Goal: Task Accomplishment & Management: Manage account settings

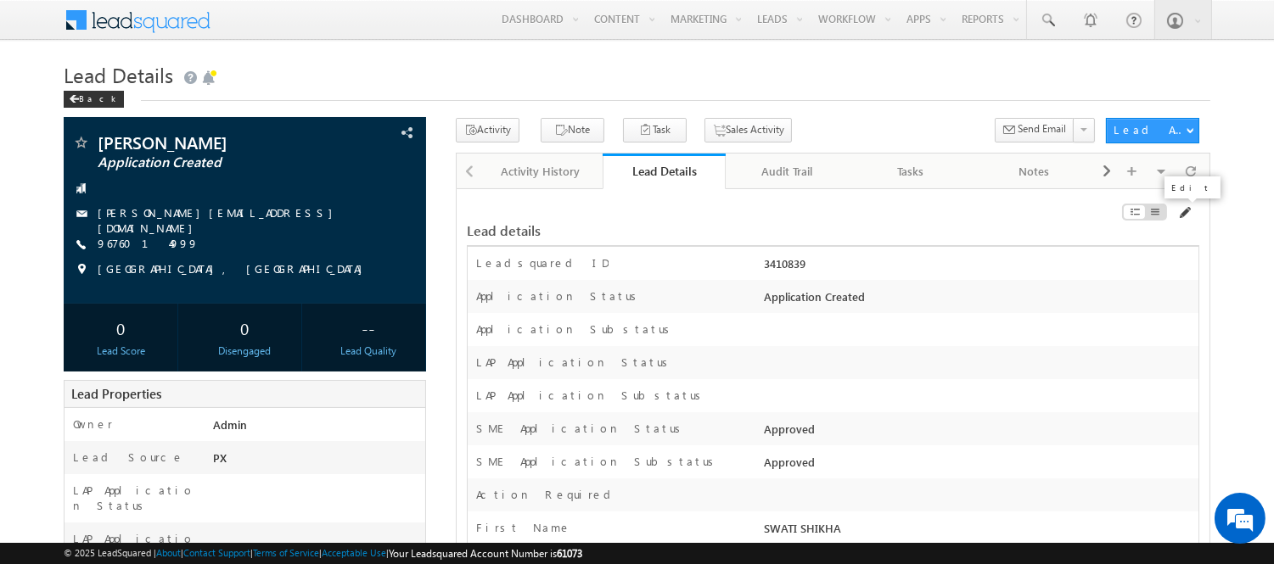
click at [1184, 218] on span at bounding box center [1184, 213] width 14 height 14
click at [1184, 214] on span at bounding box center [1184, 213] width 14 height 14
click at [1185, 206] on span at bounding box center [1184, 213] width 14 height 14
click at [1183, 208] on span at bounding box center [1184, 213] width 14 height 14
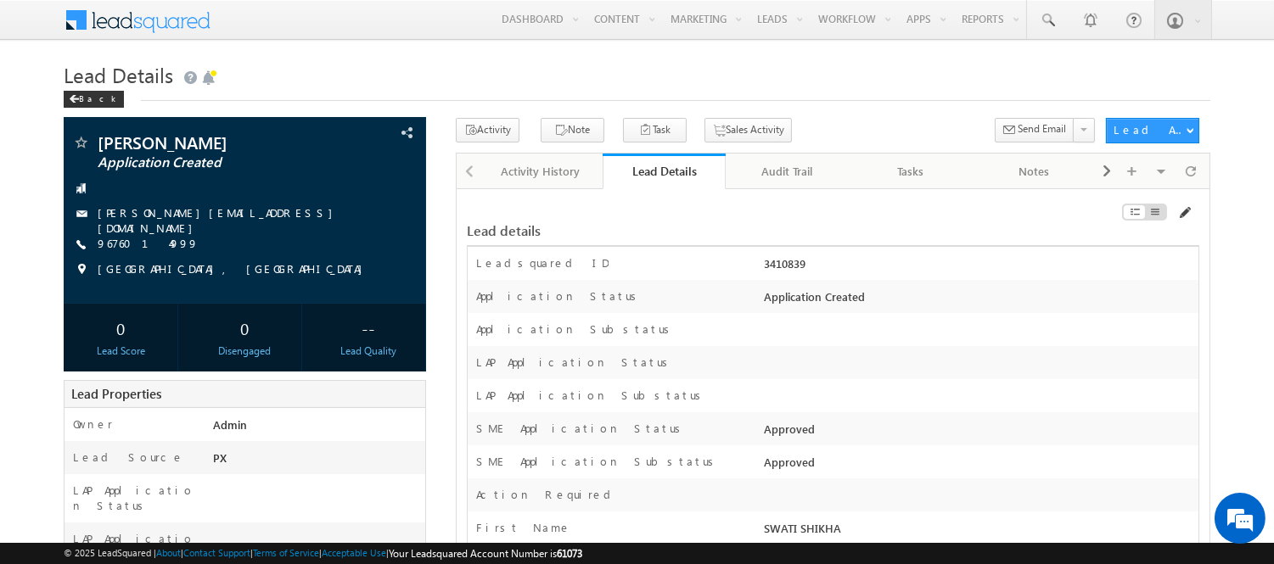
click at [1183, 208] on span at bounding box center [1184, 213] width 14 height 14
click at [1191, 217] on div at bounding box center [1084, 215] width 232 height 19
click at [1178, 202] on div "Lead details" at bounding box center [833, 222] width 733 height 47
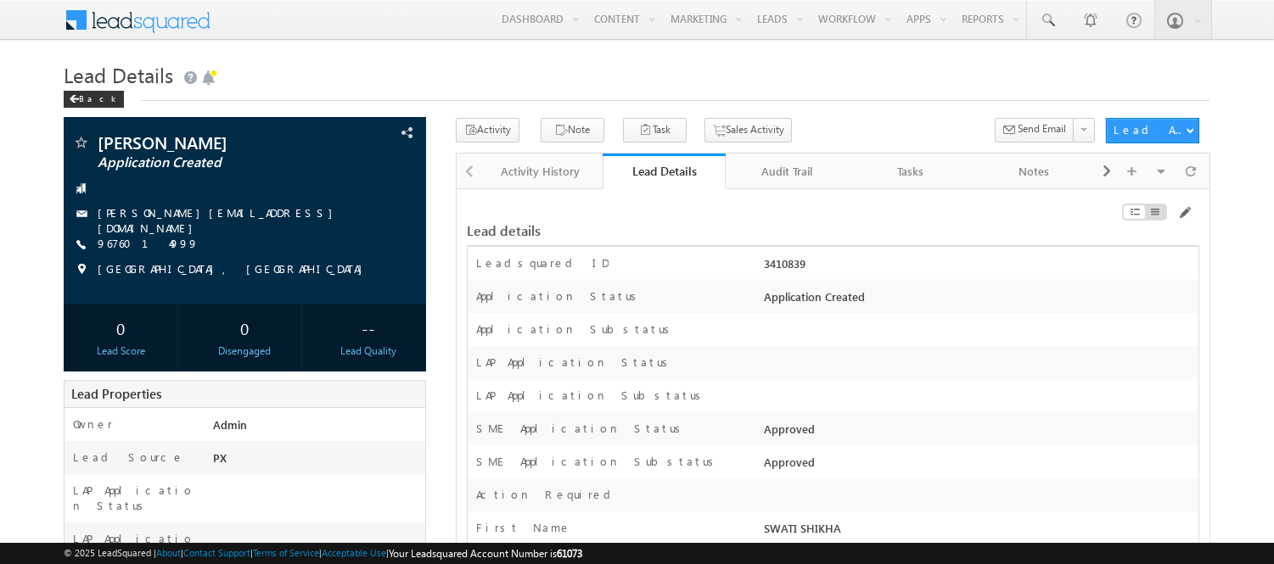
click at [1194, 210] on div at bounding box center [1084, 215] width 232 height 19
click at [1193, 210] on div at bounding box center [1084, 215] width 232 height 19
click at [1183, 210] on span at bounding box center [1184, 213] width 14 height 14
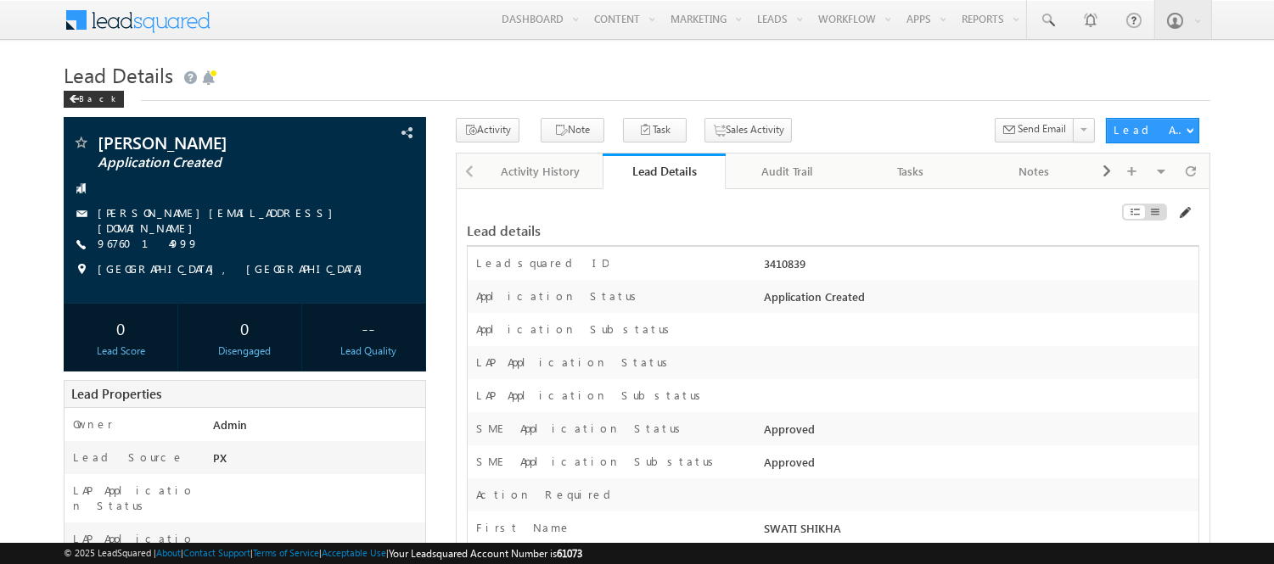
click at [1183, 210] on span at bounding box center [1184, 213] width 14 height 14
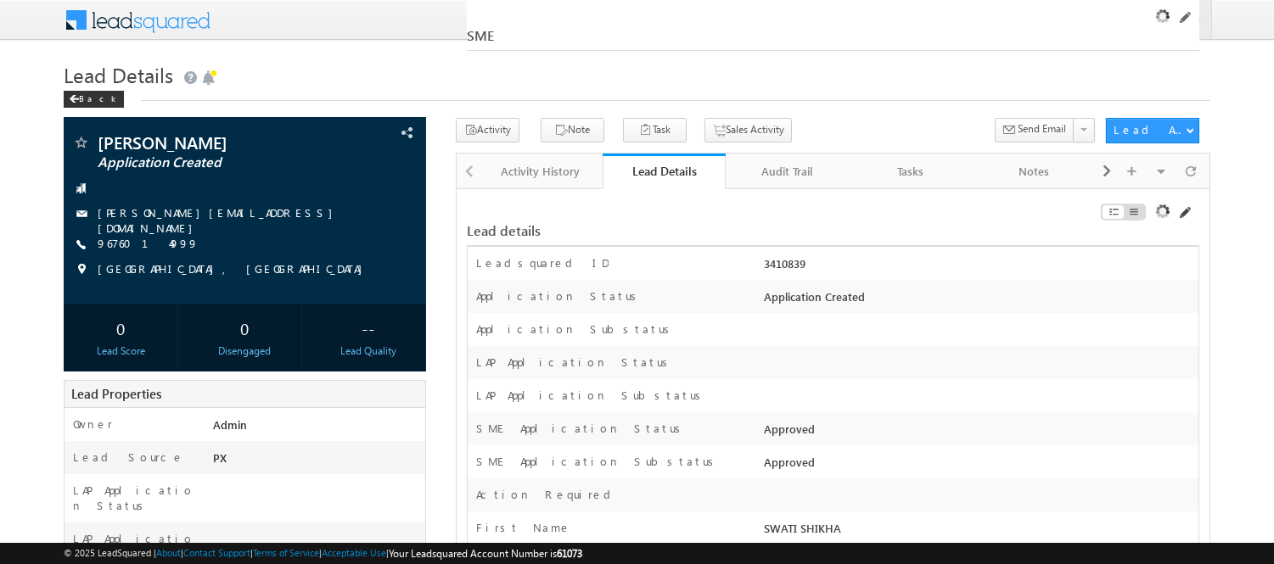
scroll to position [27921, 0]
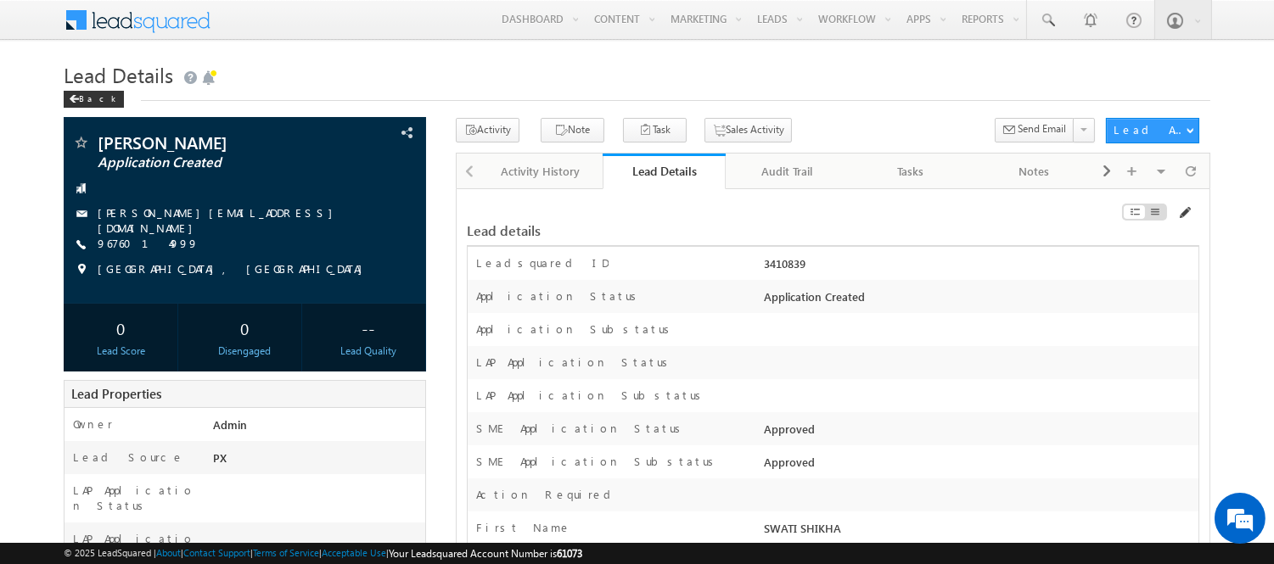
click at [1182, 213] on span at bounding box center [1184, 213] width 14 height 14
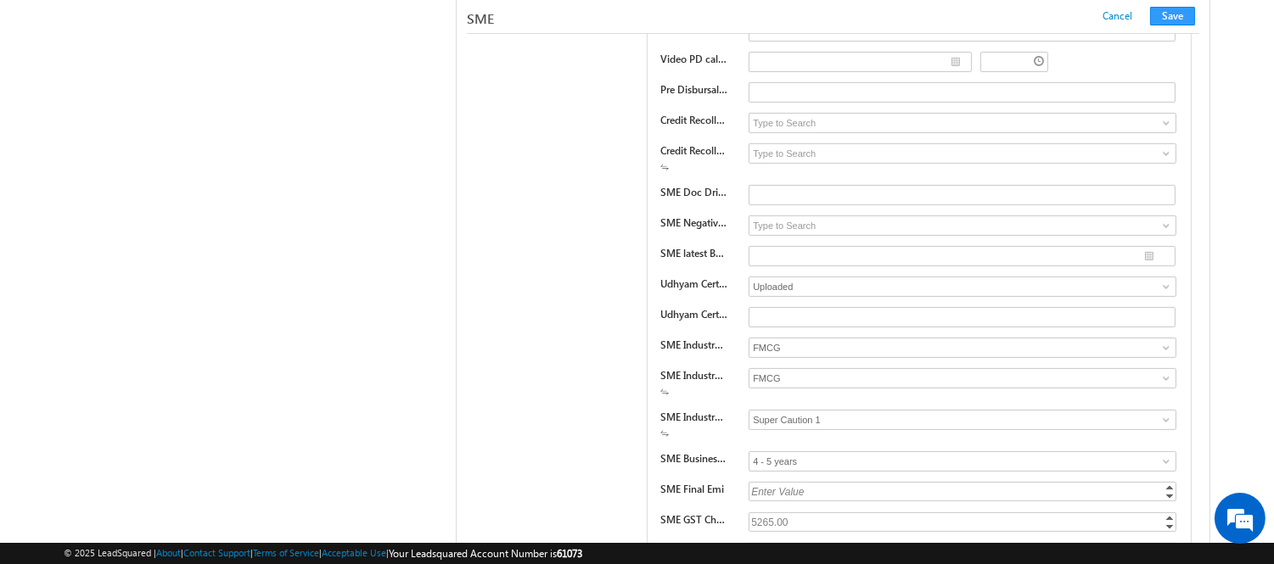
scroll to position [24818, 0]
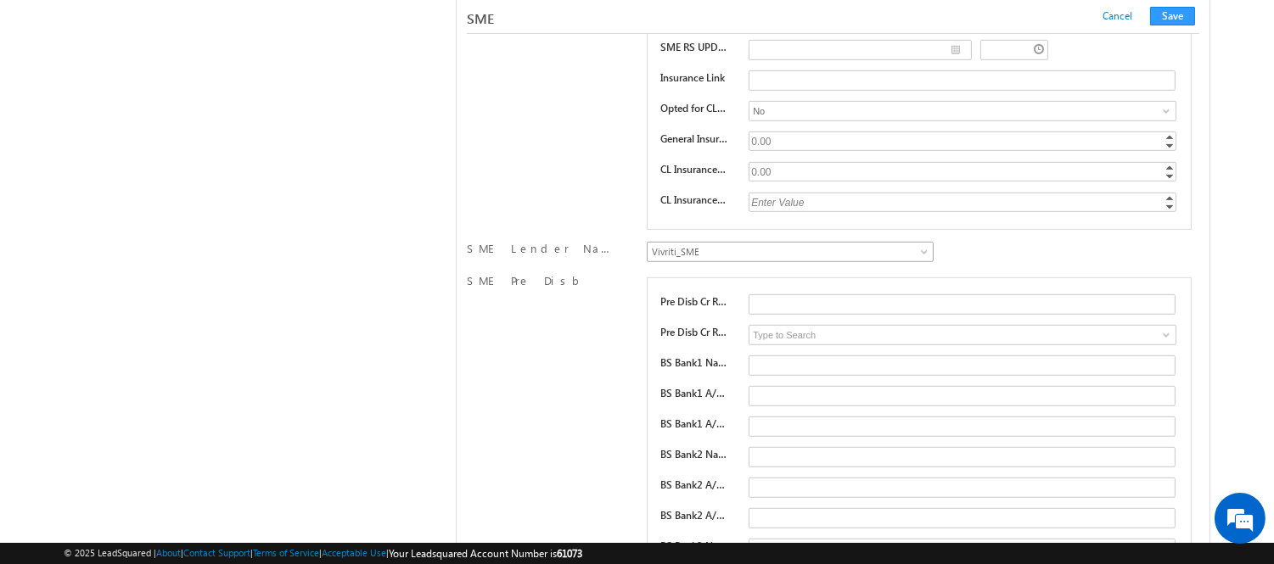
click at [886, 260] on span "Vivriti_SME" at bounding box center [780, 251] width 265 height 15
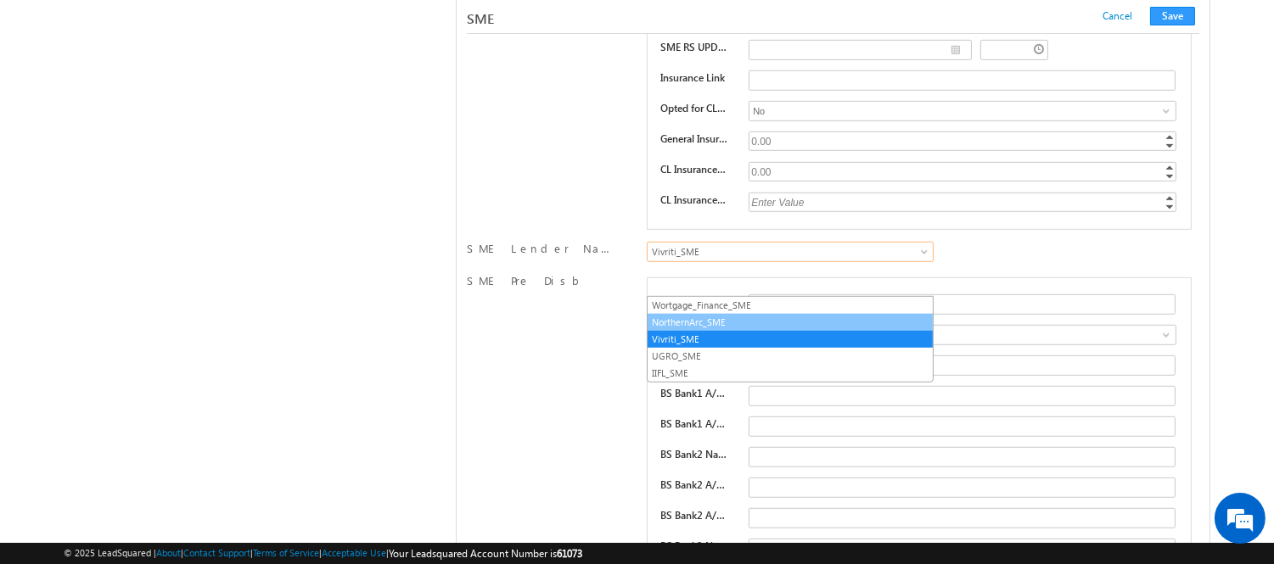
click at [796, 324] on link "NorthernArc_SME" at bounding box center [790, 322] width 285 height 15
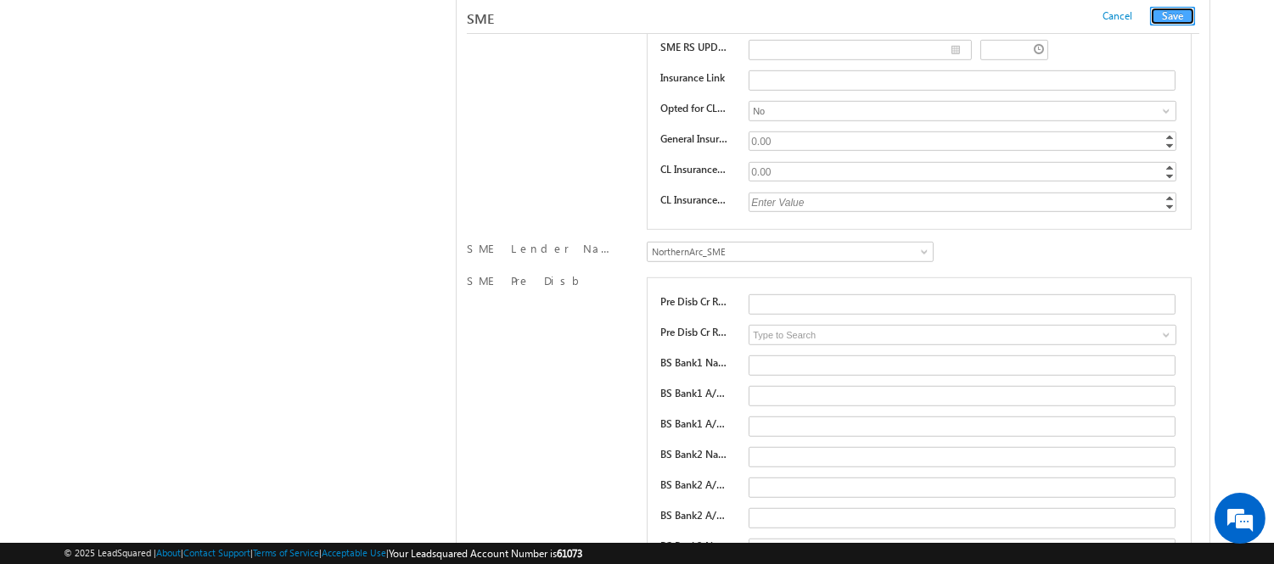
click at [1181, 15] on button "Save" at bounding box center [1172, 16] width 45 height 19
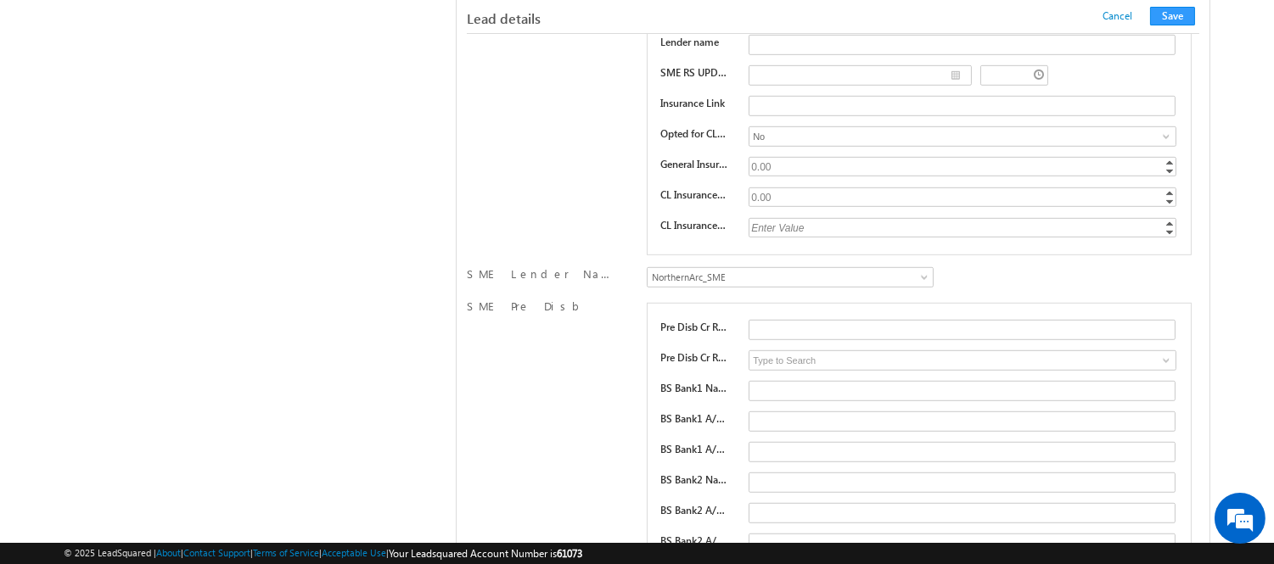
scroll to position [274, 0]
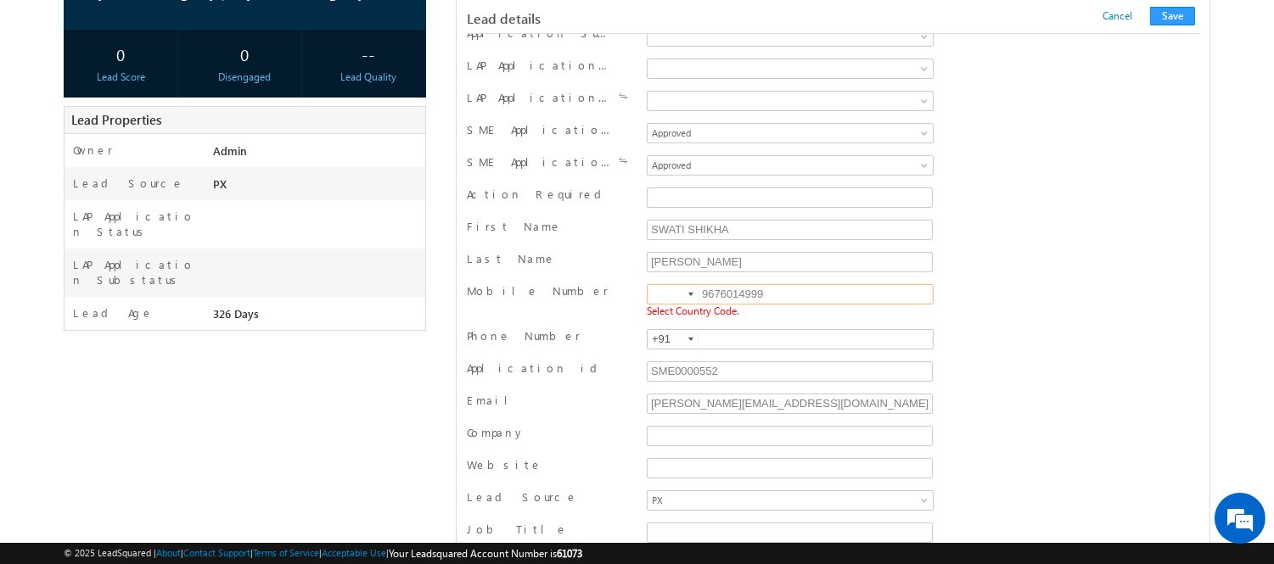
click at [657, 292] on input at bounding box center [673, 294] width 51 height 19
type input "+91"
click at [1163, 20] on button "Save" at bounding box center [1172, 16] width 45 height 19
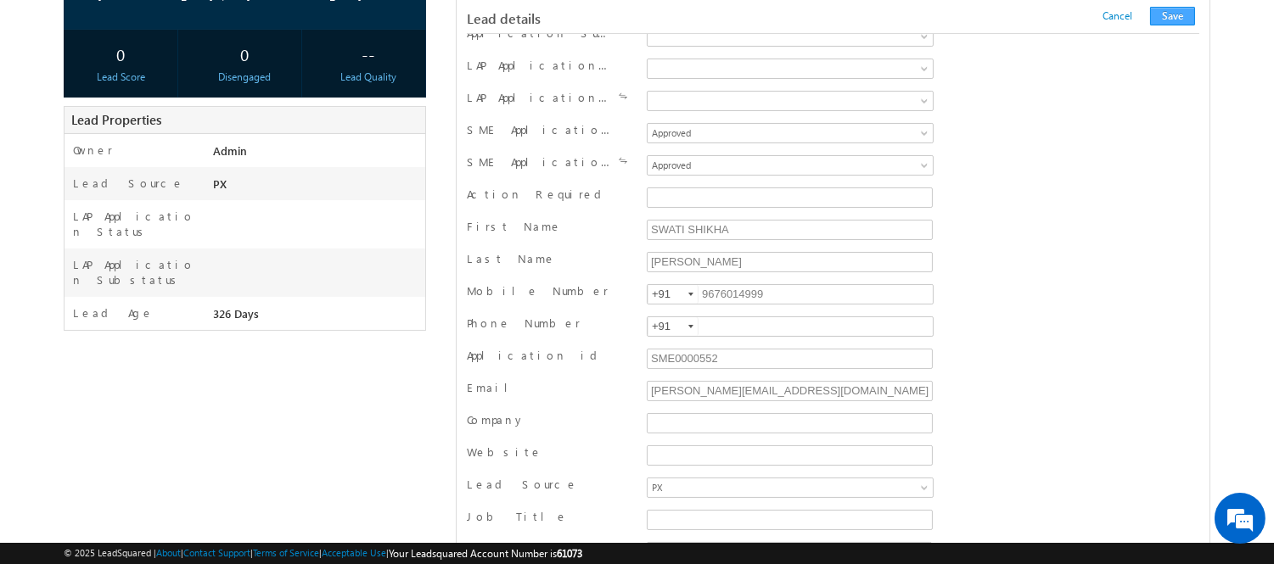
scroll to position [1704, 0]
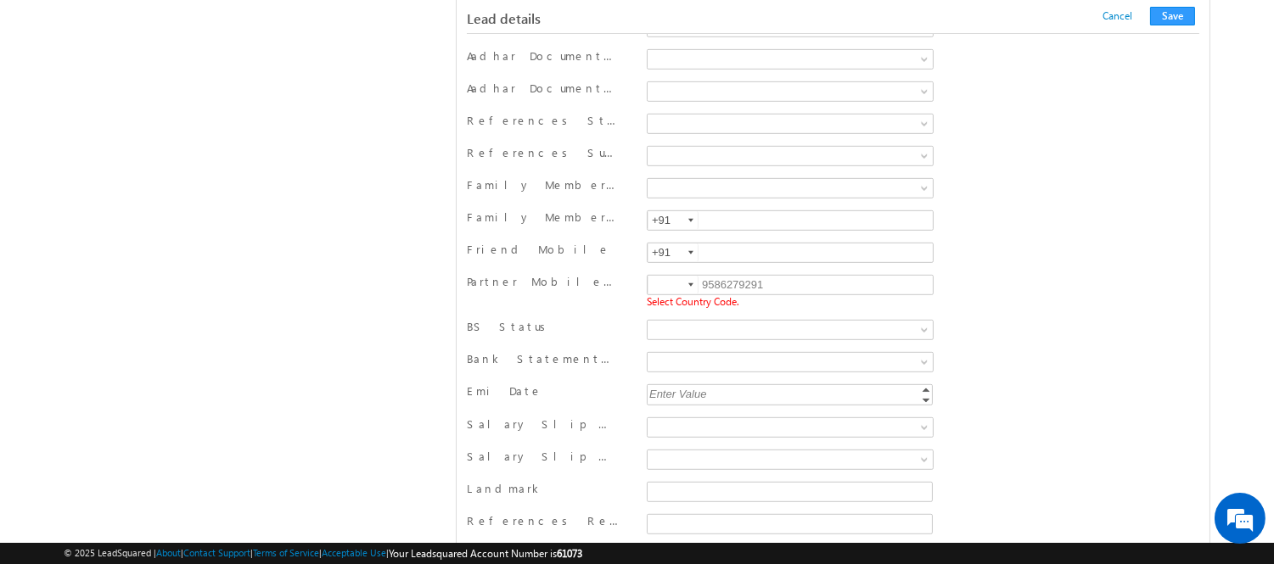
click at [688, 287] on div at bounding box center [690, 285] width 5 height 3
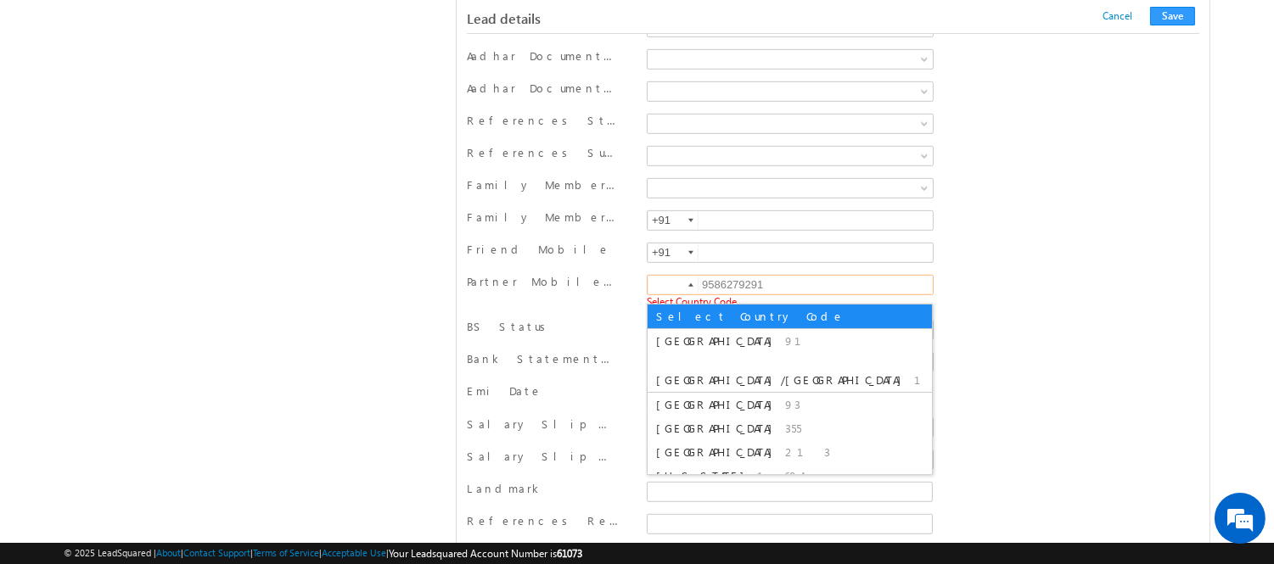
click at [669, 295] on input at bounding box center [673, 285] width 51 height 19
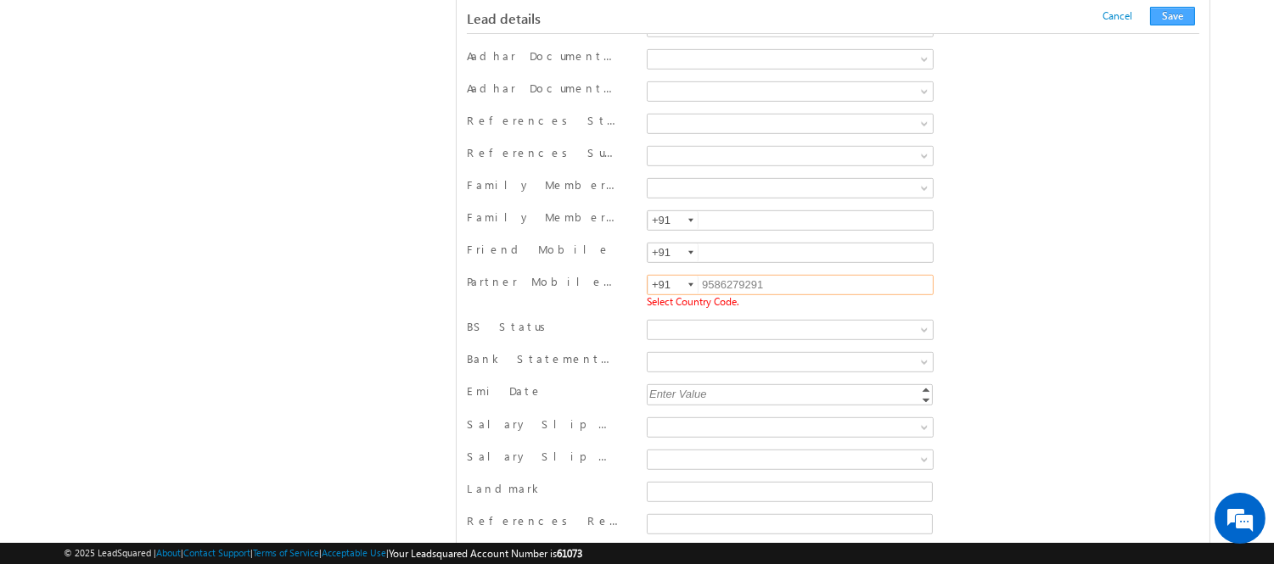
type input "+91"
click at [1181, 10] on button "Save" at bounding box center [1172, 16] width 45 height 19
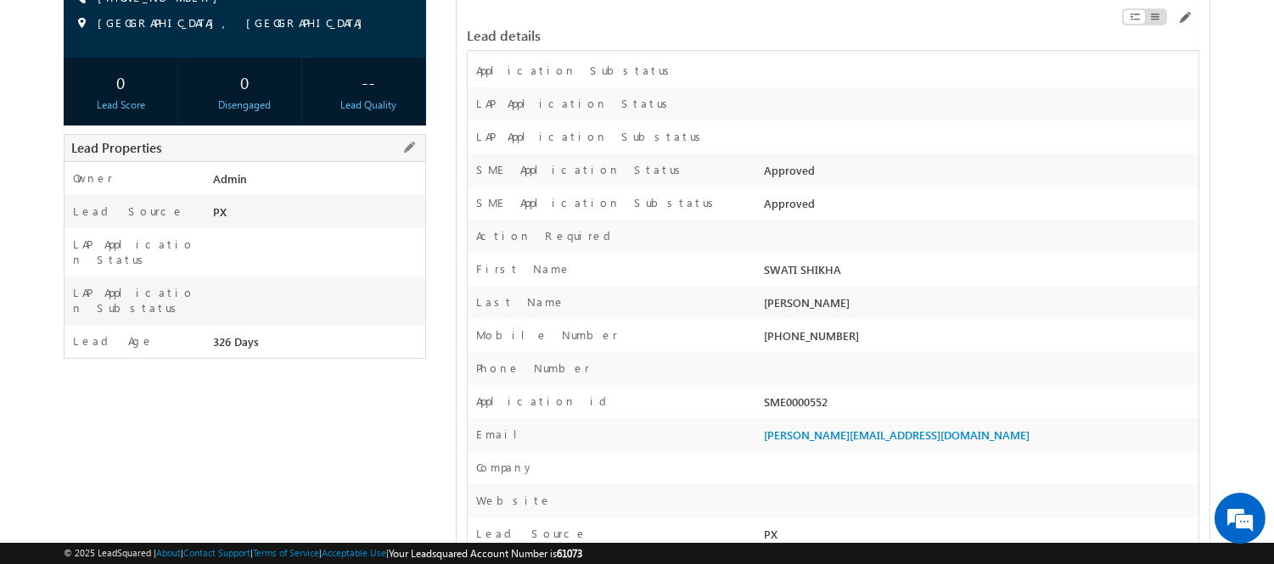
scroll to position [91, 0]
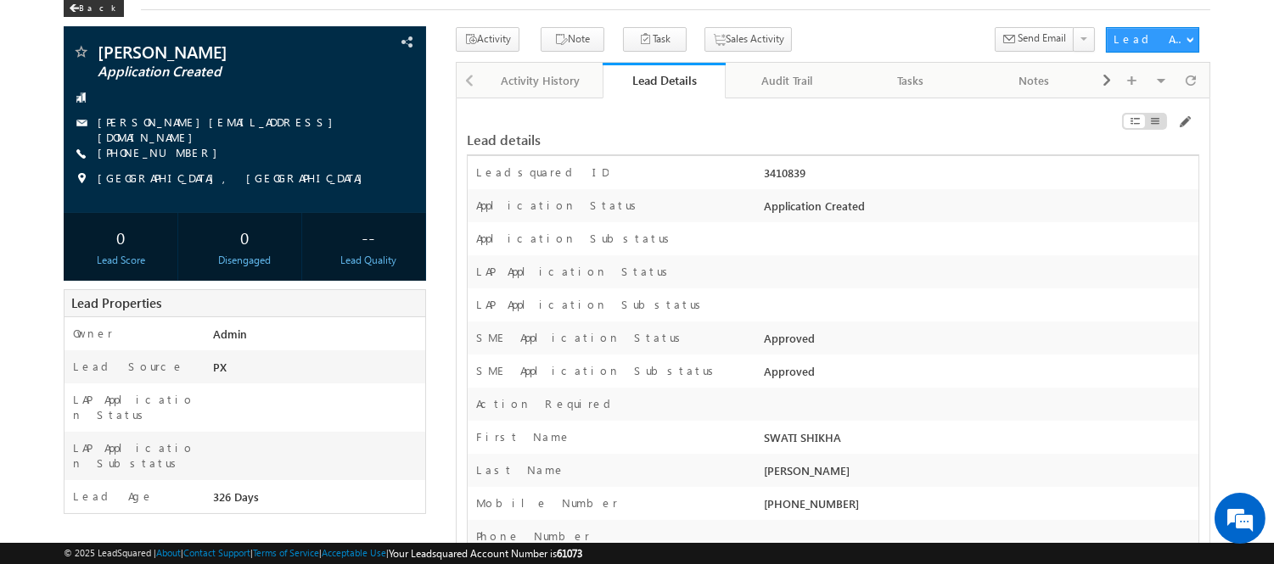
drag, startPoint x: 842, startPoint y: 171, endPoint x: 752, endPoint y: 173, distance: 90.0
click at [752, 173] on div "Leadsquared ID 3410839" at bounding box center [833, 172] width 731 height 33
copy div "3410839"
click at [1182, 117] on span at bounding box center [1184, 122] width 14 height 14
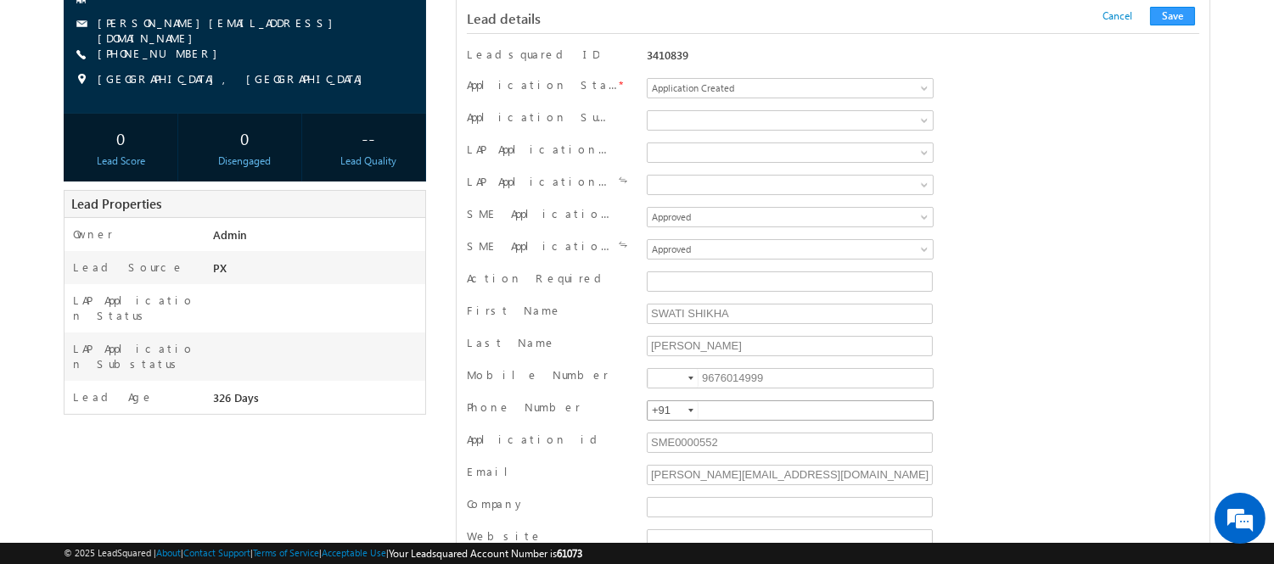
scroll to position [205, 0]
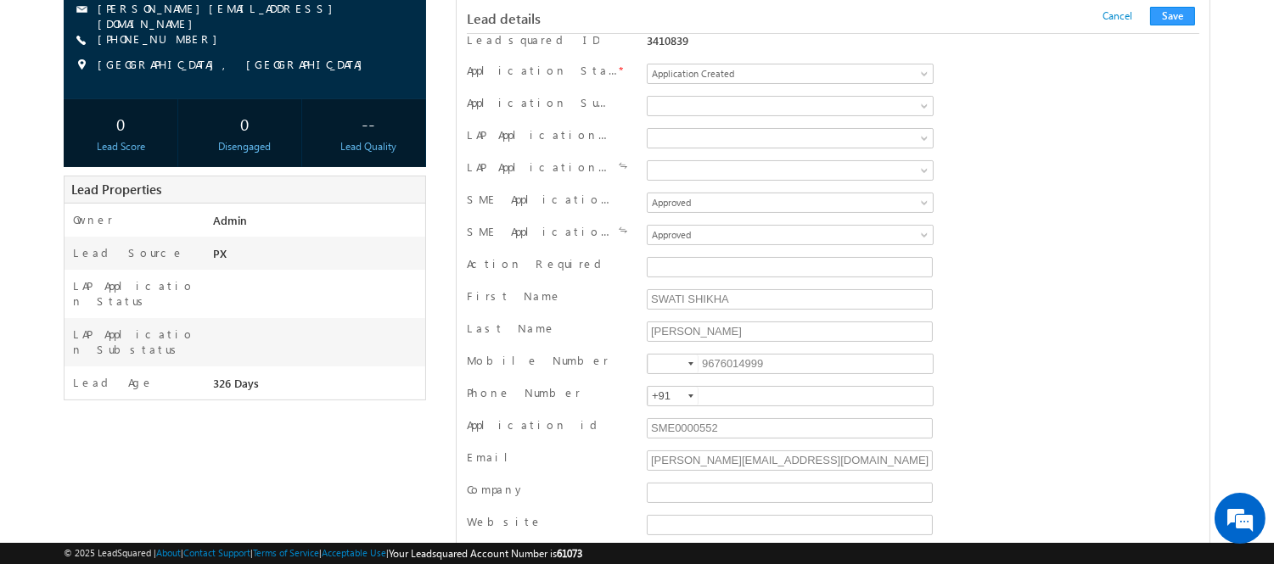
click at [781, 379] on div "9676014999 9676014999" at bounding box center [790, 365] width 295 height 25
click at [768, 352] on div "Mobile Number 9676014999 9676014999" at bounding box center [833, 366] width 733 height 32
click at [772, 367] on input "9676014999" at bounding box center [790, 364] width 287 height 20
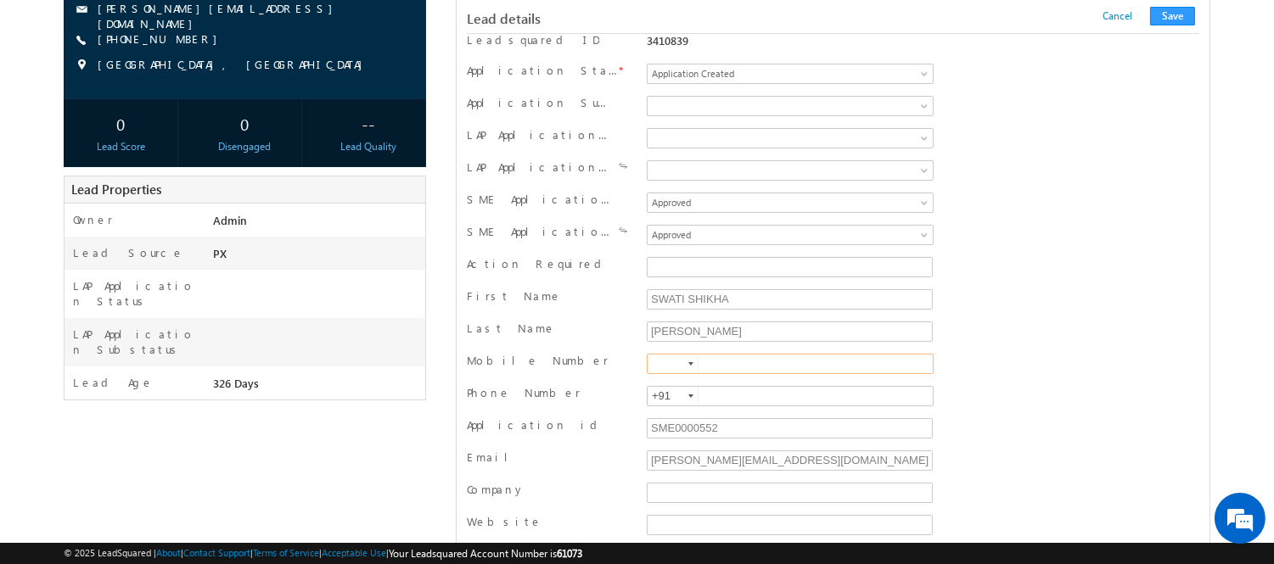
type input "9"
type input "9148690950"
click at [677, 365] on input at bounding box center [673, 364] width 51 height 19
type input "+91"
click at [1177, 18] on button "Save" at bounding box center [1172, 16] width 45 height 19
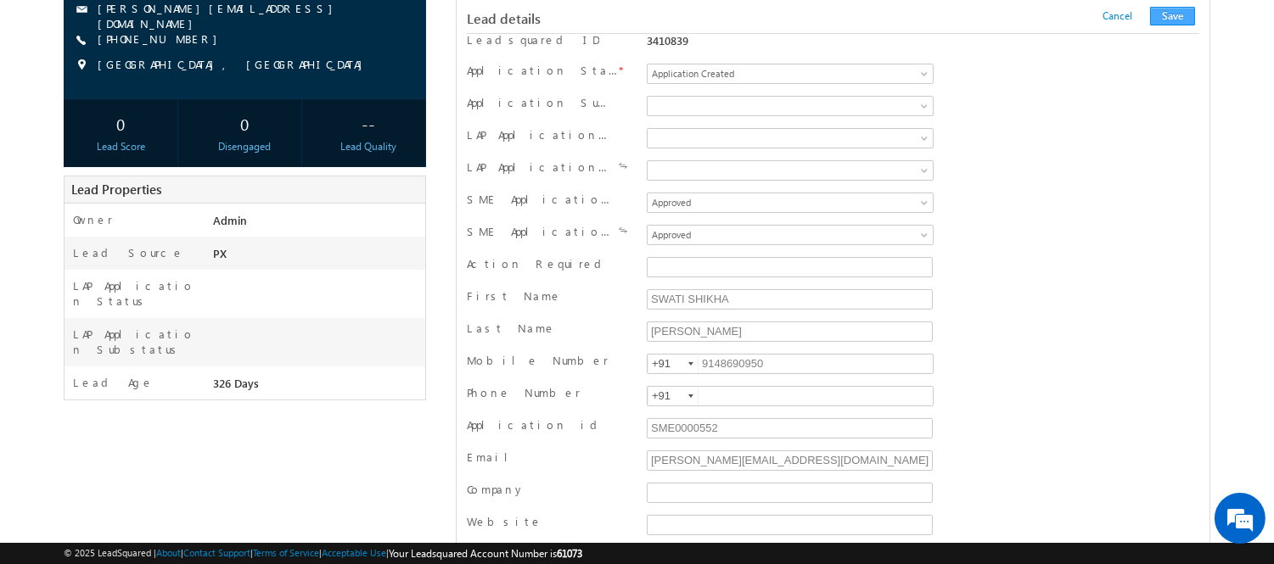
scroll to position [1704, 0]
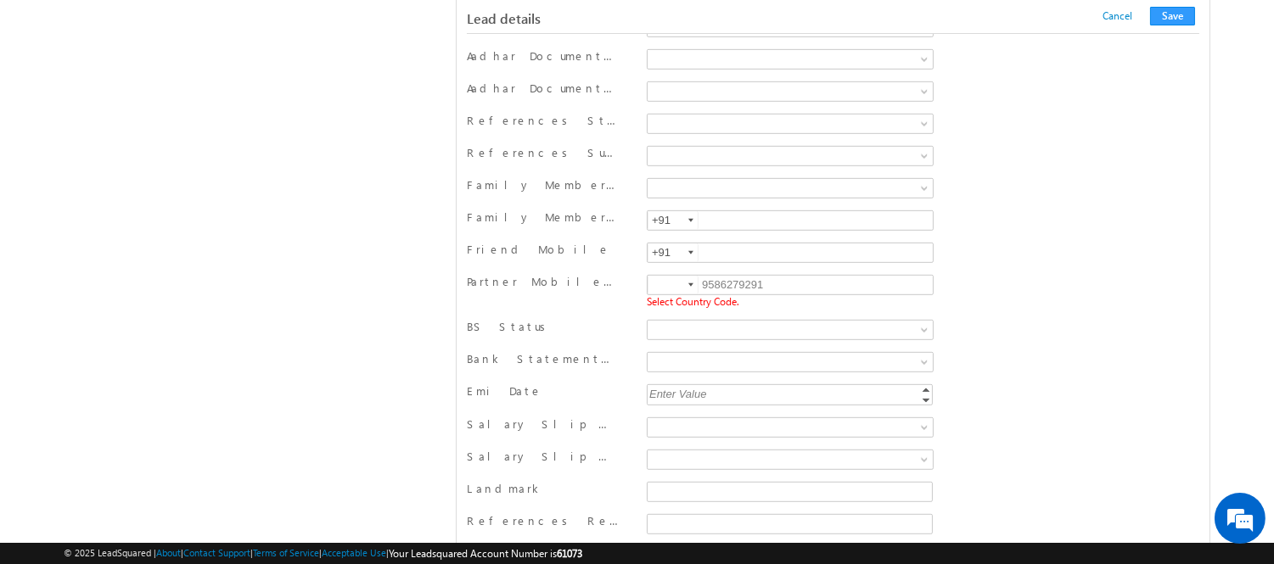
click at [663, 289] on input at bounding box center [673, 285] width 51 height 19
type input "+91"
click at [1180, 21] on button "Save" at bounding box center [1172, 16] width 45 height 19
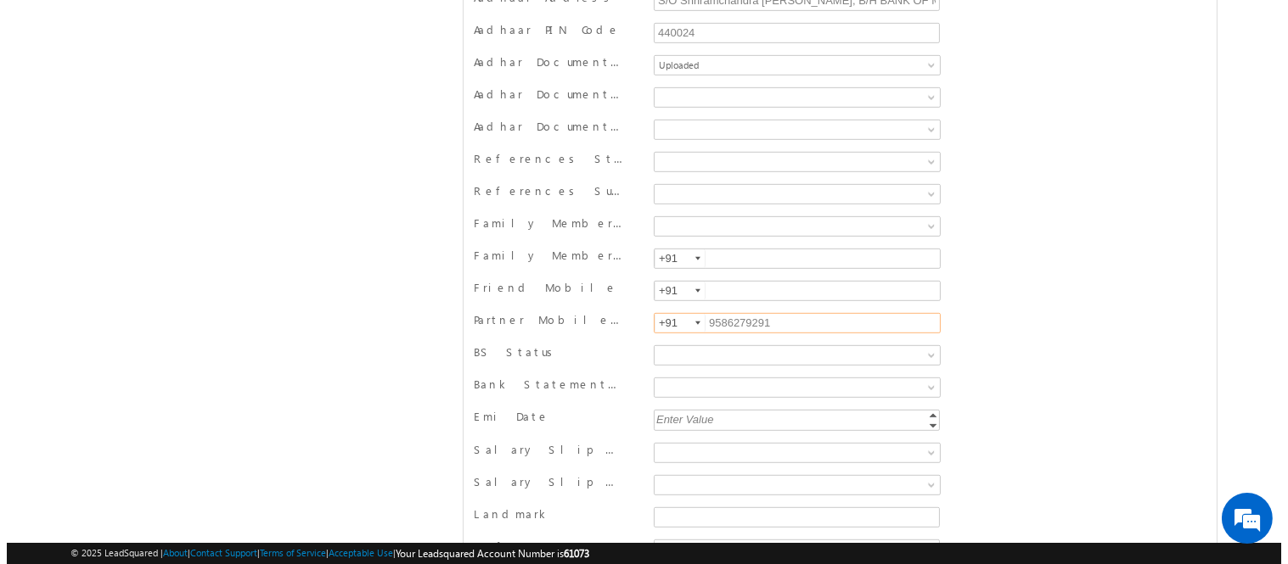
scroll to position [0, 0]
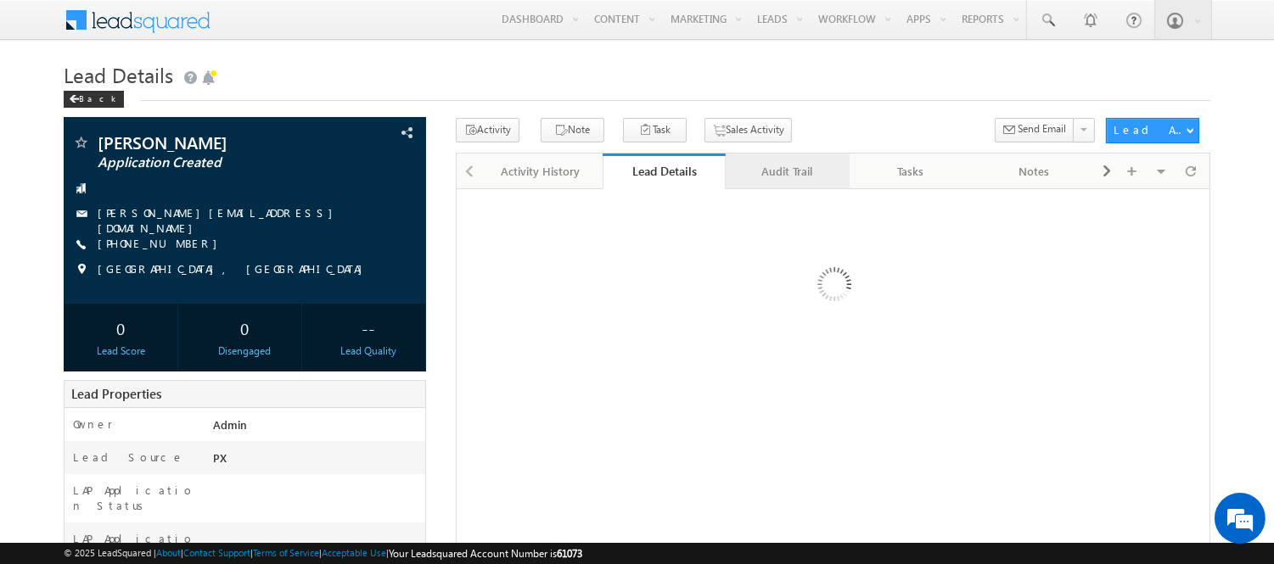
click at [784, 160] on link "Audit Trail" at bounding box center [787, 172] width 123 height 36
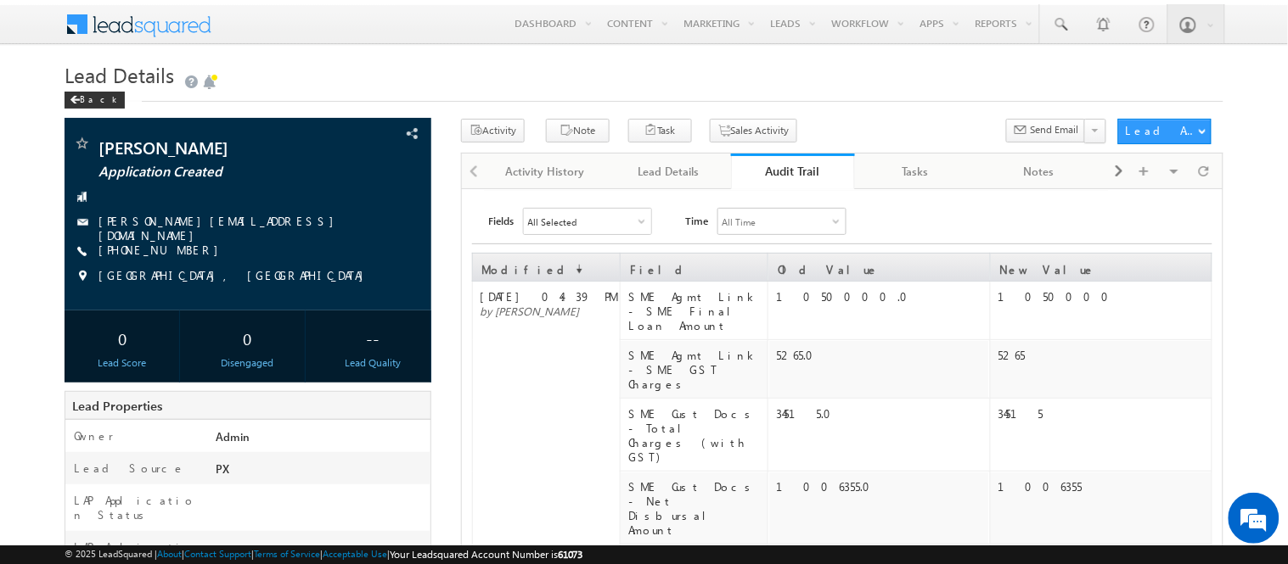
click at [784, 160] on link "Audit Trail" at bounding box center [792, 172] width 123 height 36
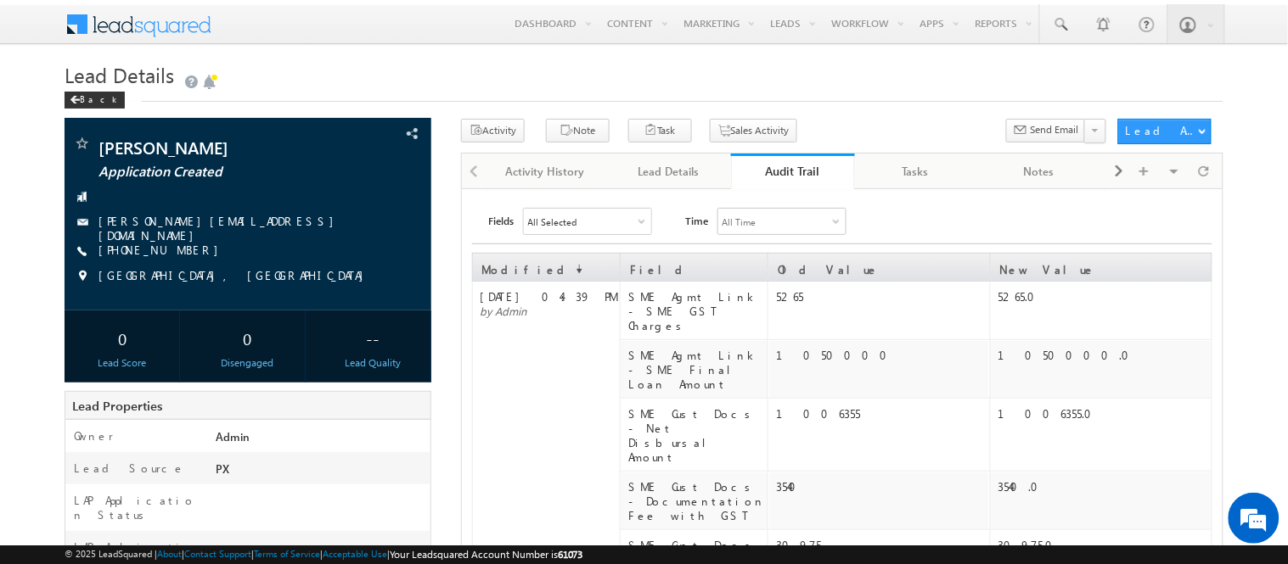
click at [800, 182] on link "Audit Trail" at bounding box center [792, 172] width 123 height 36
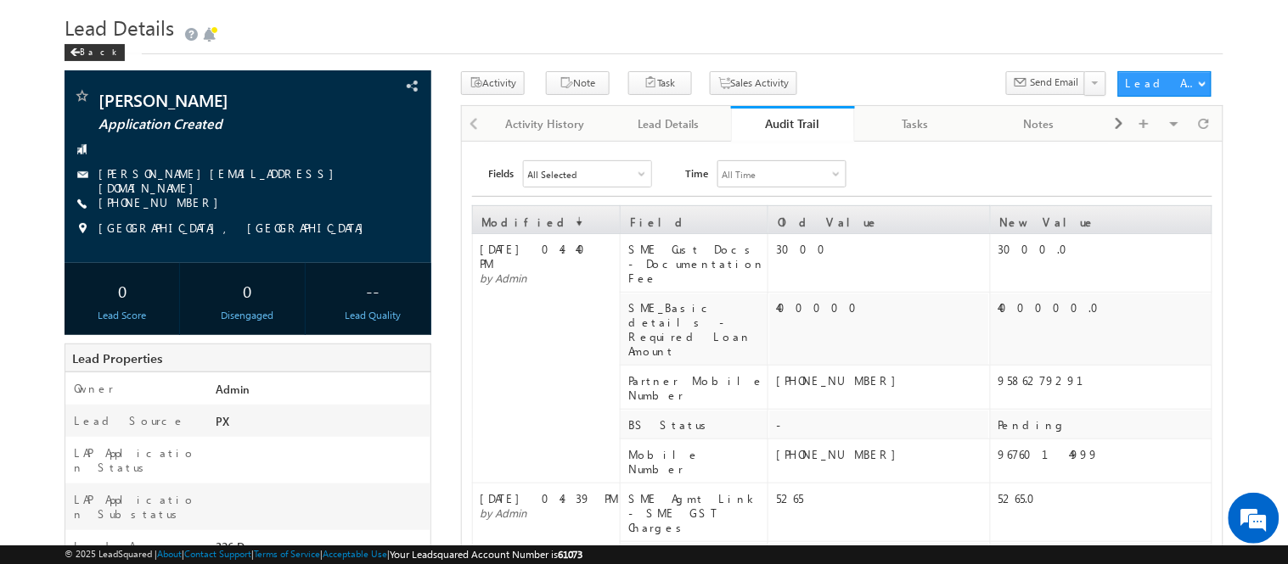
scroll to position [53, 0]
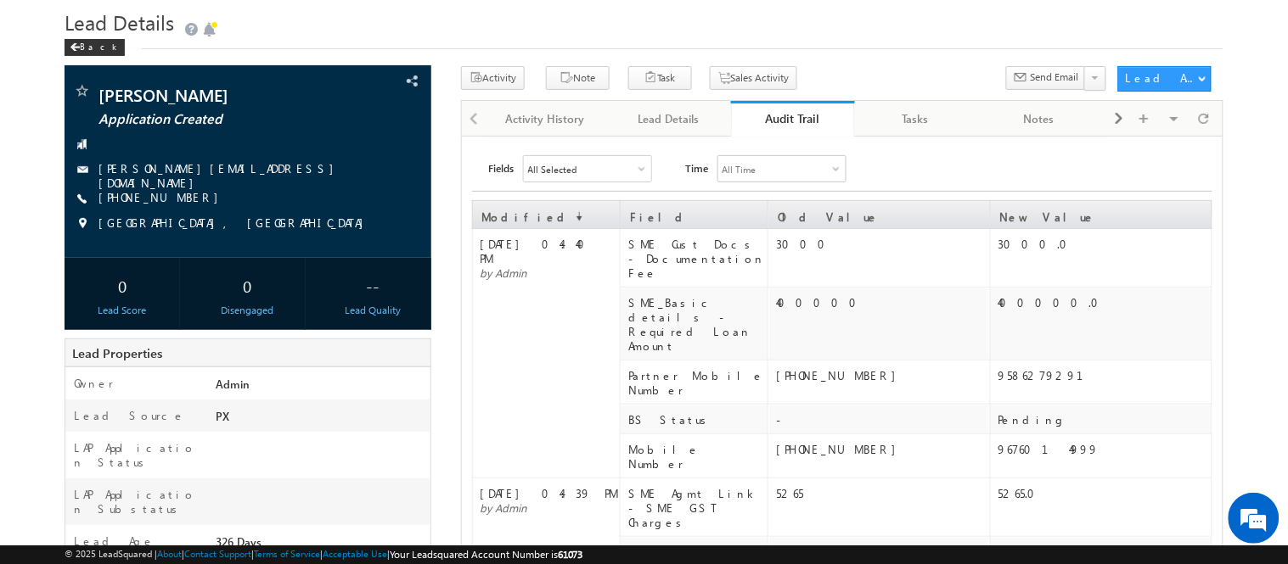
click at [842, 442] on div "[PHONE_NUMBER]" at bounding box center [882, 449] width 212 height 14
copy tr "9148690950"
click at [673, 115] on div "Lead Details" at bounding box center [668, 119] width 94 height 20
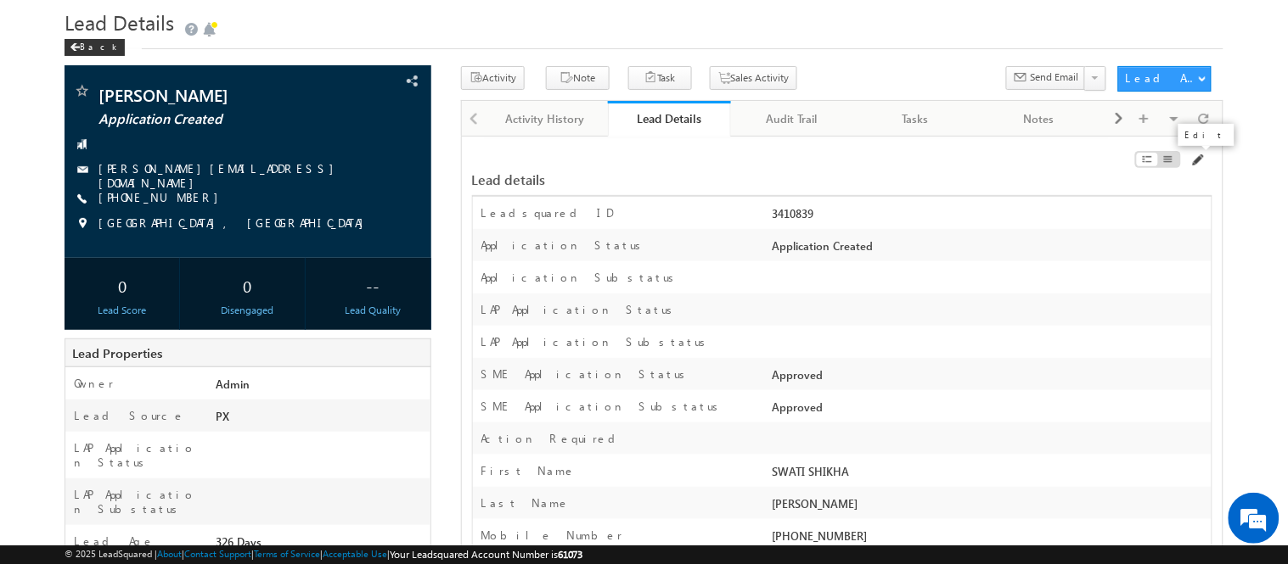
click at [1203, 157] on span at bounding box center [1197, 161] width 14 height 14
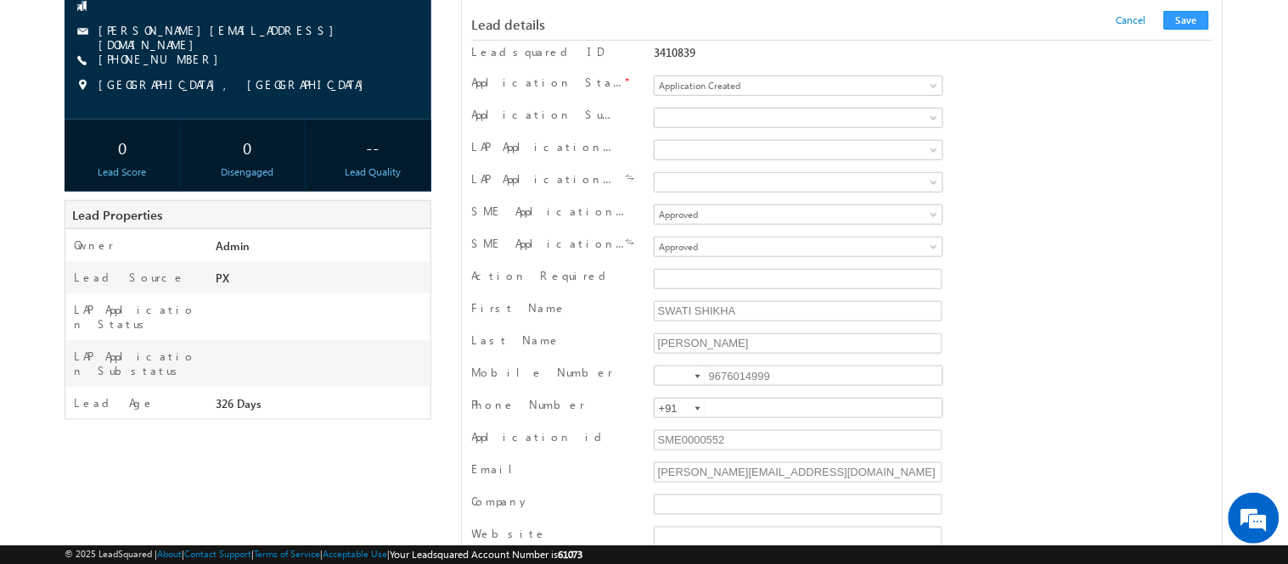
scroll to position [194, 0]
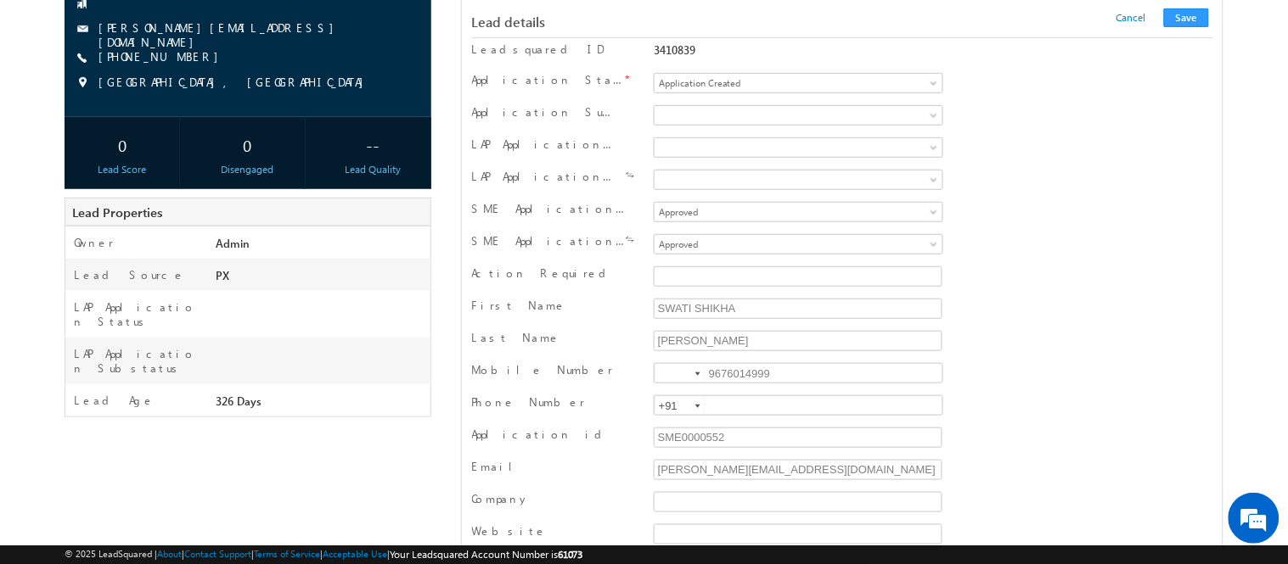
click at [782, 362] on div "Mobile Number 9676014999 9676014999" at bounding box center [842, 375] width 741 height 32
click at [783, 371] on input "9676014999" at bounding box center [799, 373] width 290 height 20
paste input "148690950"
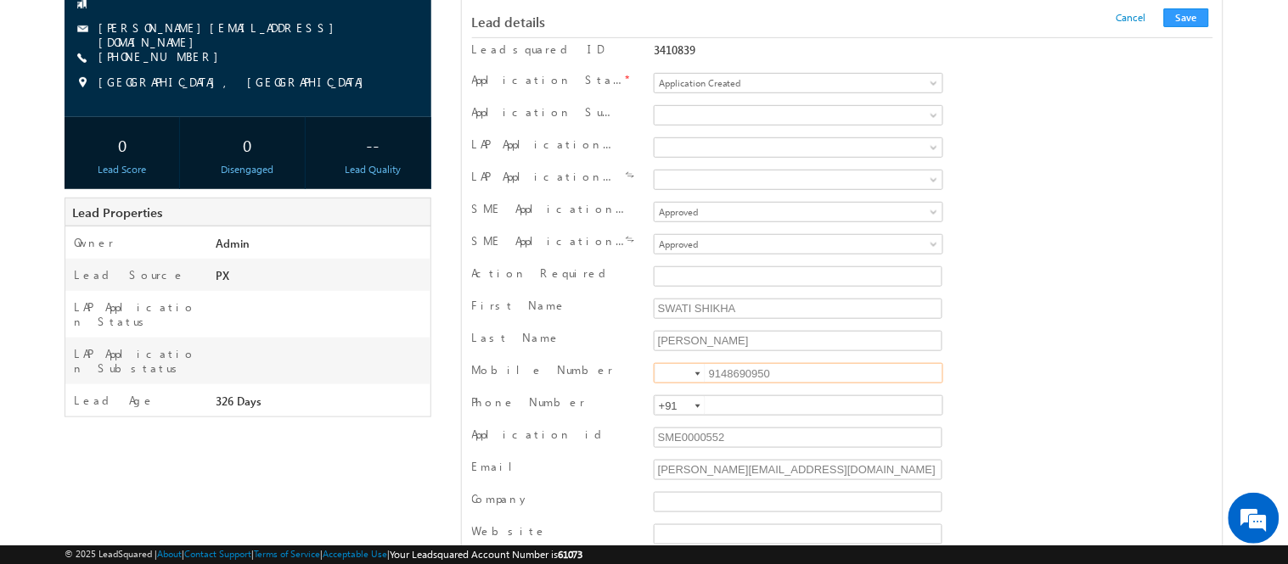
type input "9148690950"
click at [667, 370] on input at bounding box center [679, 373] width 51 height 19
type input "+91"
click at [1181, 21] on button "Save" at bounding box center [1186, 17] width 45 height 19
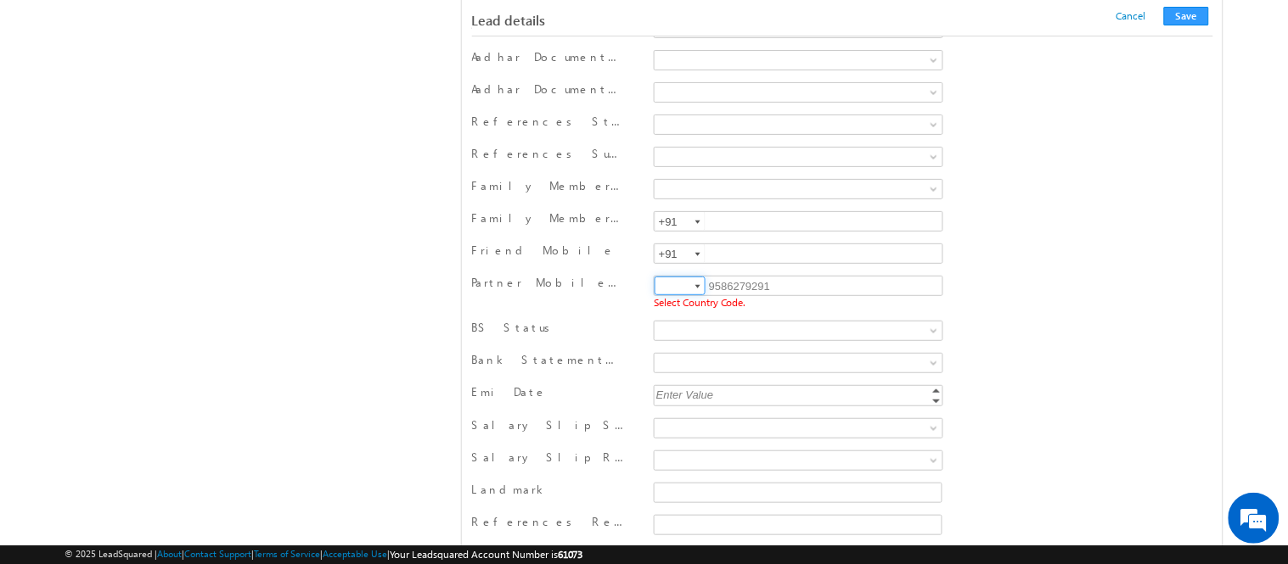
click at [667, 295] on input at bounding box center [679, 286] width 51 height 19
type input "+91"
click at [1177, 14] on button "Save" at bounding box center [1186, 16] width 45 height 19
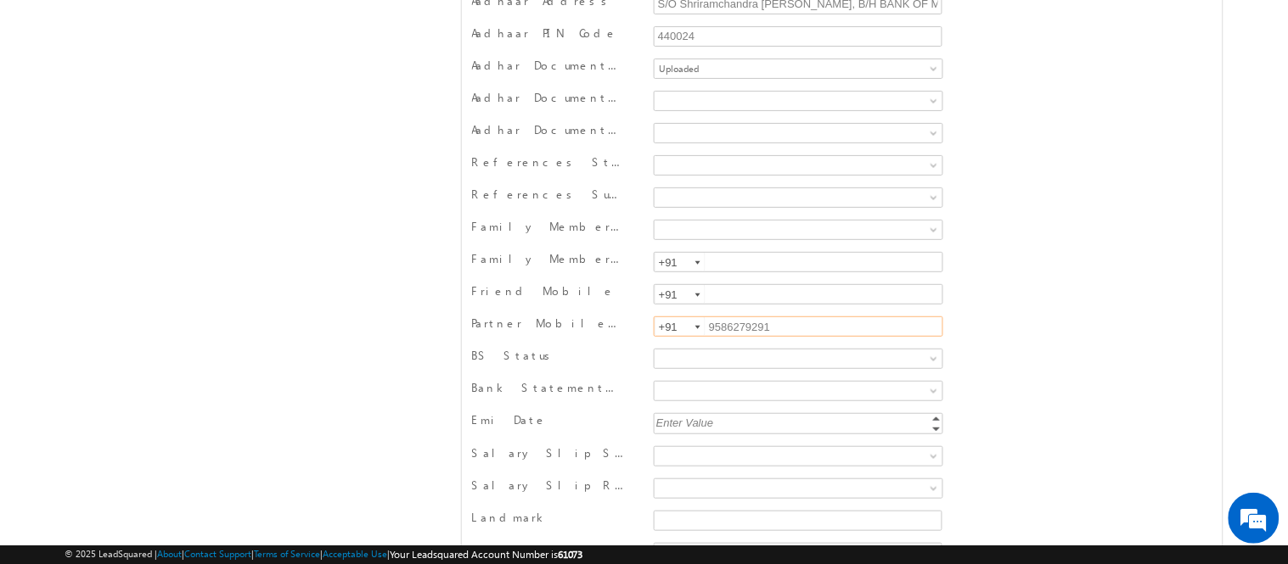
scroll to position [0, 0]
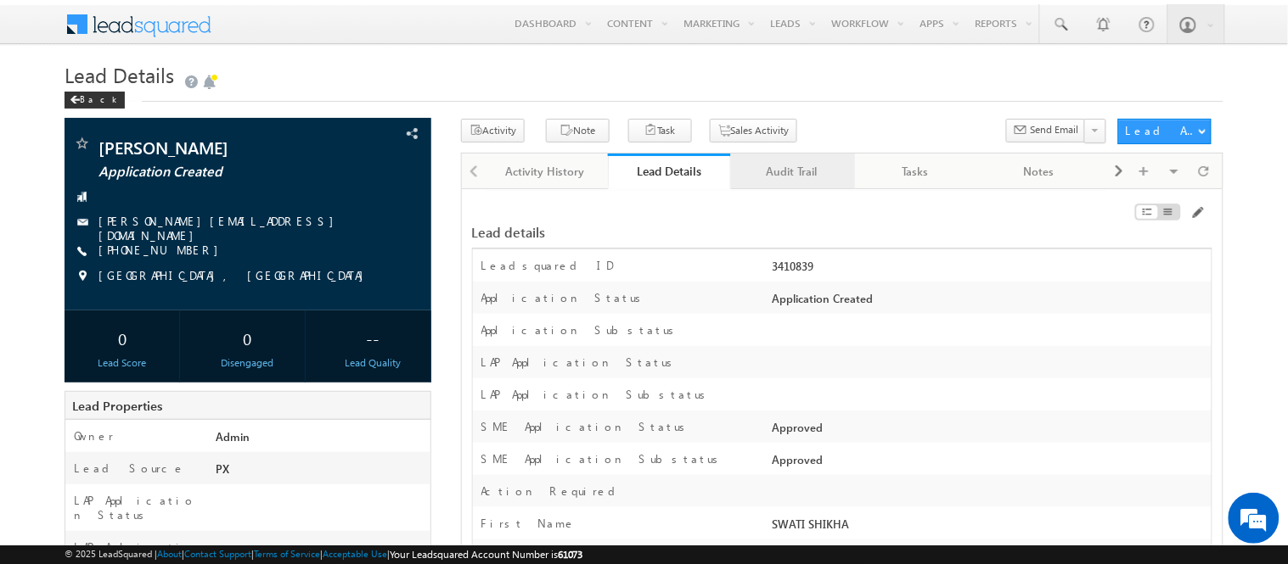
click at [808, 184] on link "Audit Trail" at bounding box center [792, 172] width 123 height 36
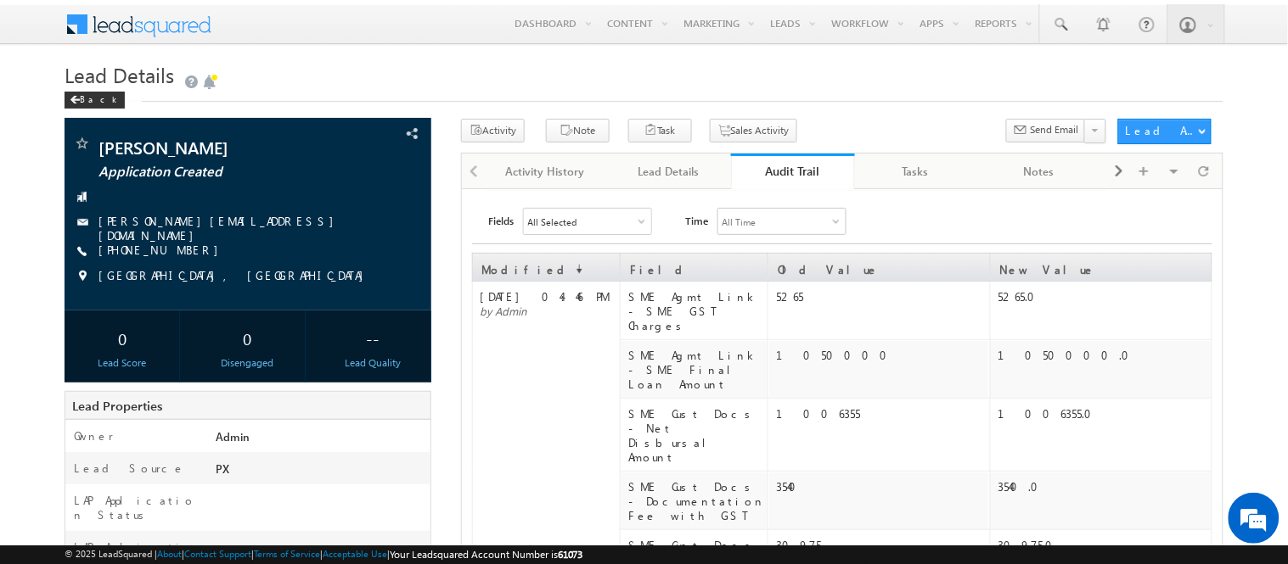
click at [789, 177] on div "Audit Trail" at bounding box center [793, 171] width 98 height 16
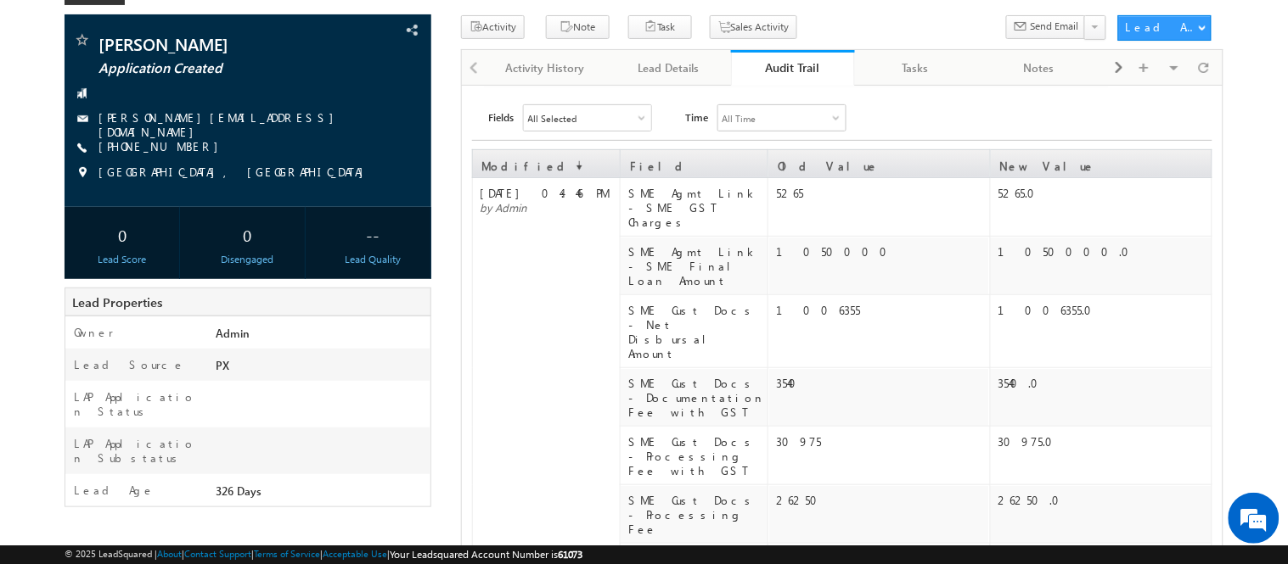
scroll to position [99, 0]
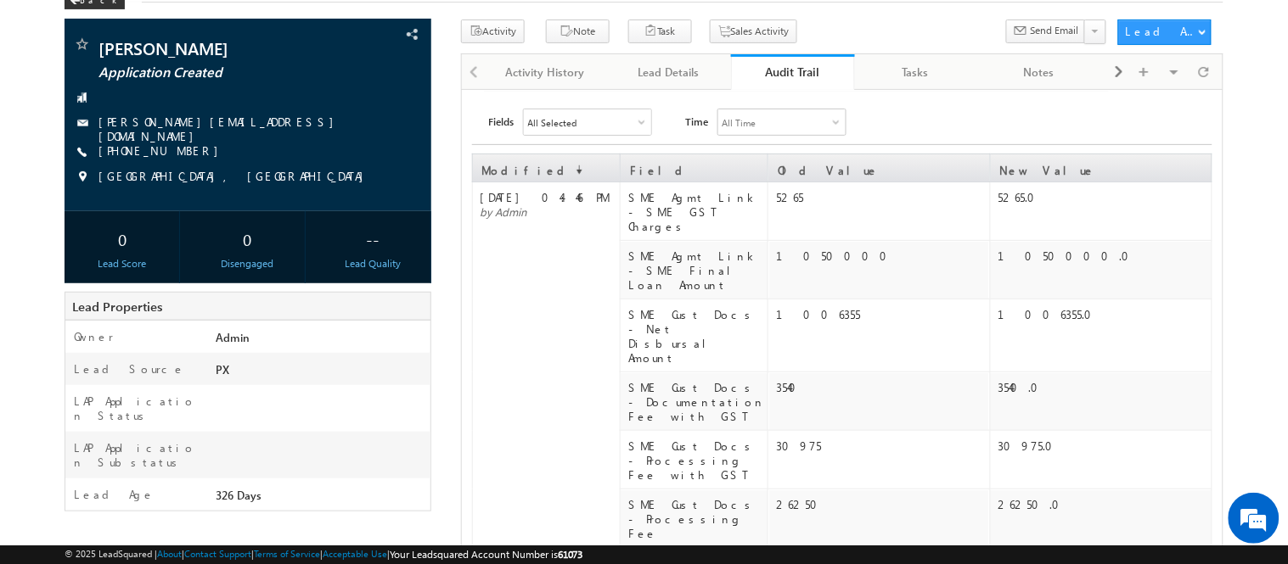
click at [798, 74] on div "Audit Trail" at bounding box center [793, 72] width 98 height 16
click at [794, 70] on div "Audit Trail" at bounding box center [793, 72] width 98 height 16
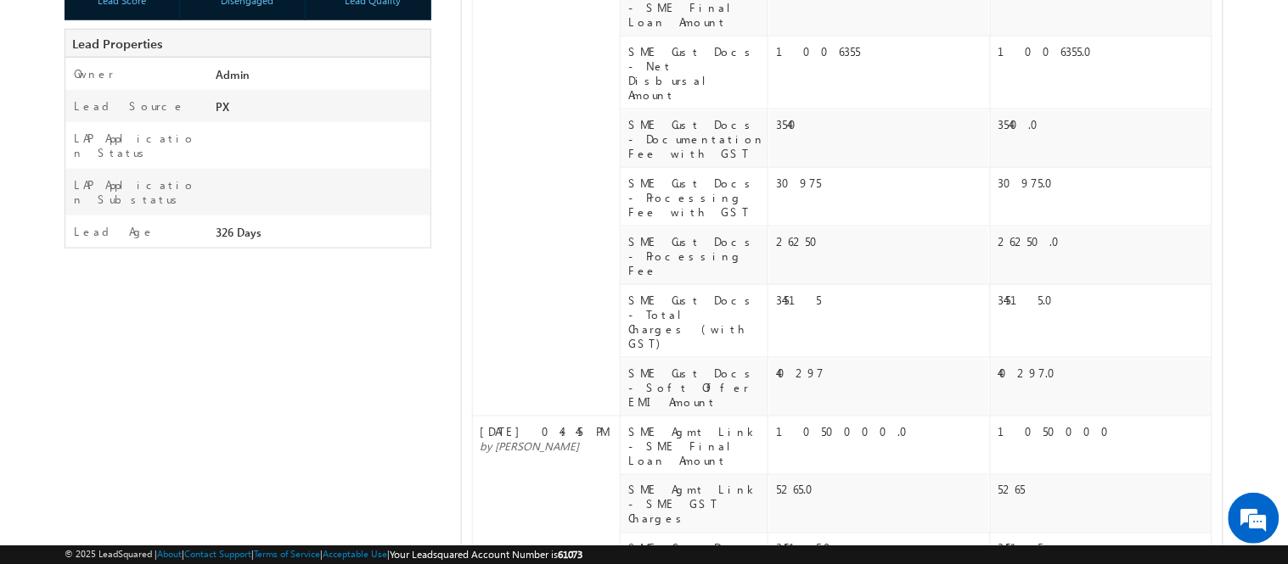
scroll to position [0, 0]
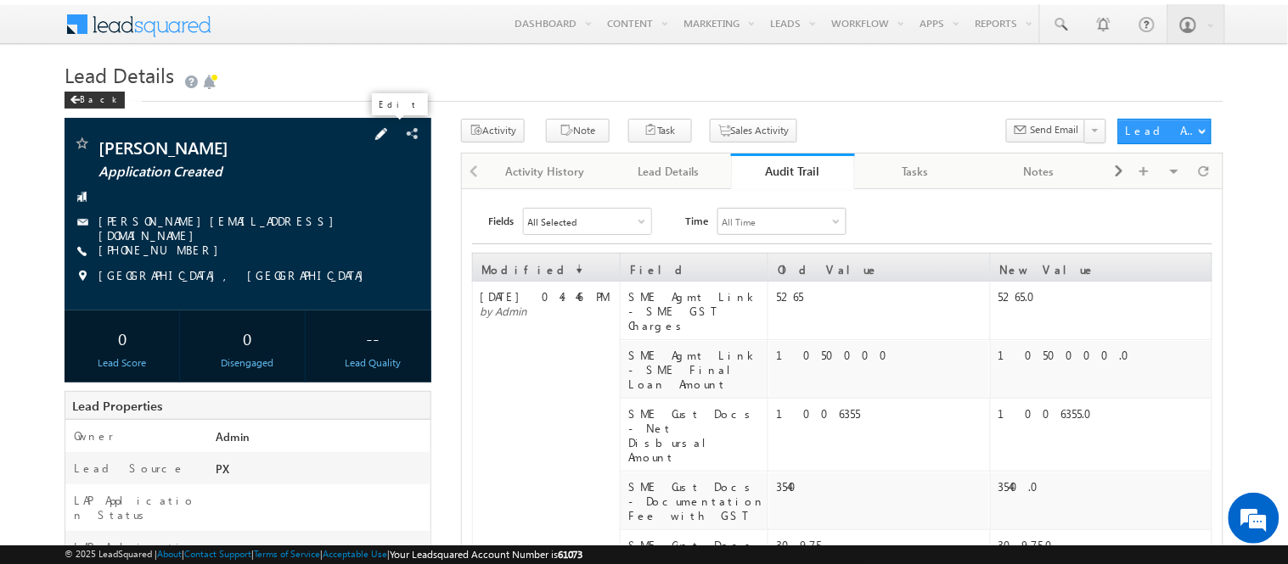
click at [388, 131] on span at bounding box center [381, 134] width 19 height 19
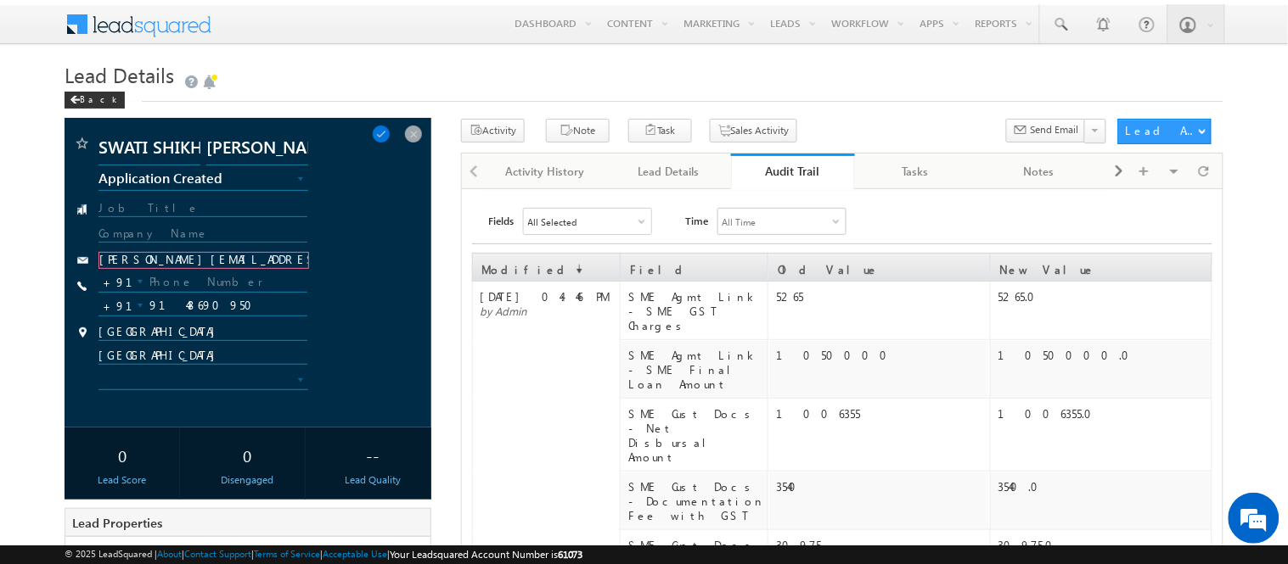
click at [145, 256] on input "[PERSON_NAME][EMAIL_ADDRESS][DOMAIN_NAME]" at bounding box center [203, 260] width 211 height 17
type input "[EMAIL_ADDRESS][DOMAIN_NAME]"
click at [387, 131] on span at bounding box center [381, 134] width 19 height 19
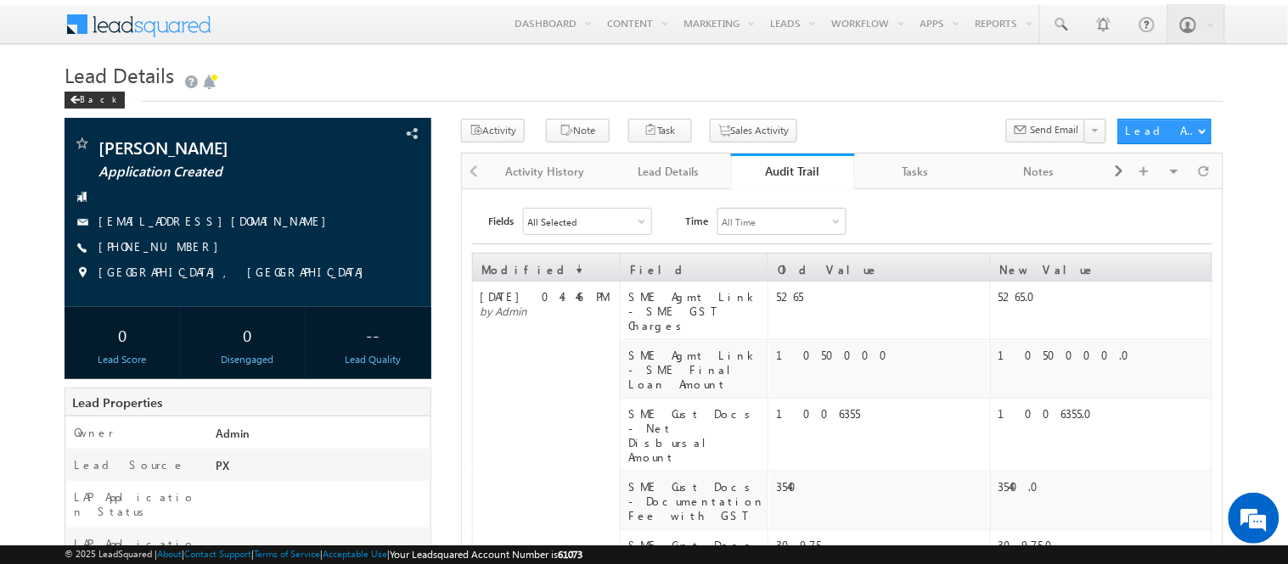
click at [810, 157] on link "Audit Trail" at bounding box center [792, 172] width 123 height 36
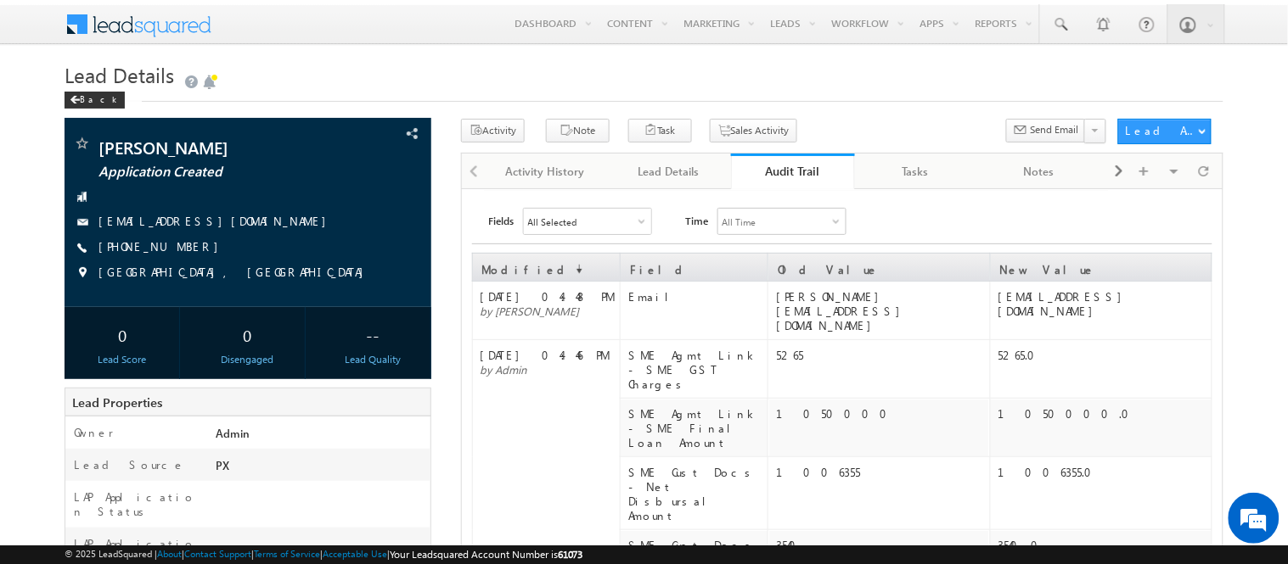
click at [810, 175] on div "Audit Trail" at bounding box center [793, 171] width 98 height 16
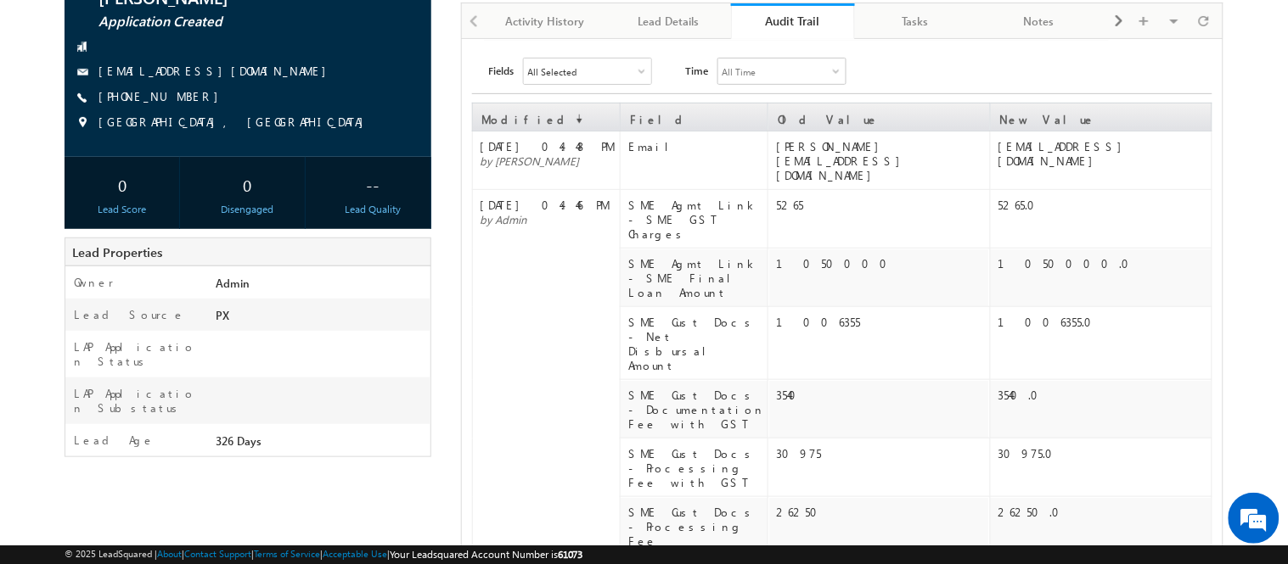
scroll to position [138, 0]
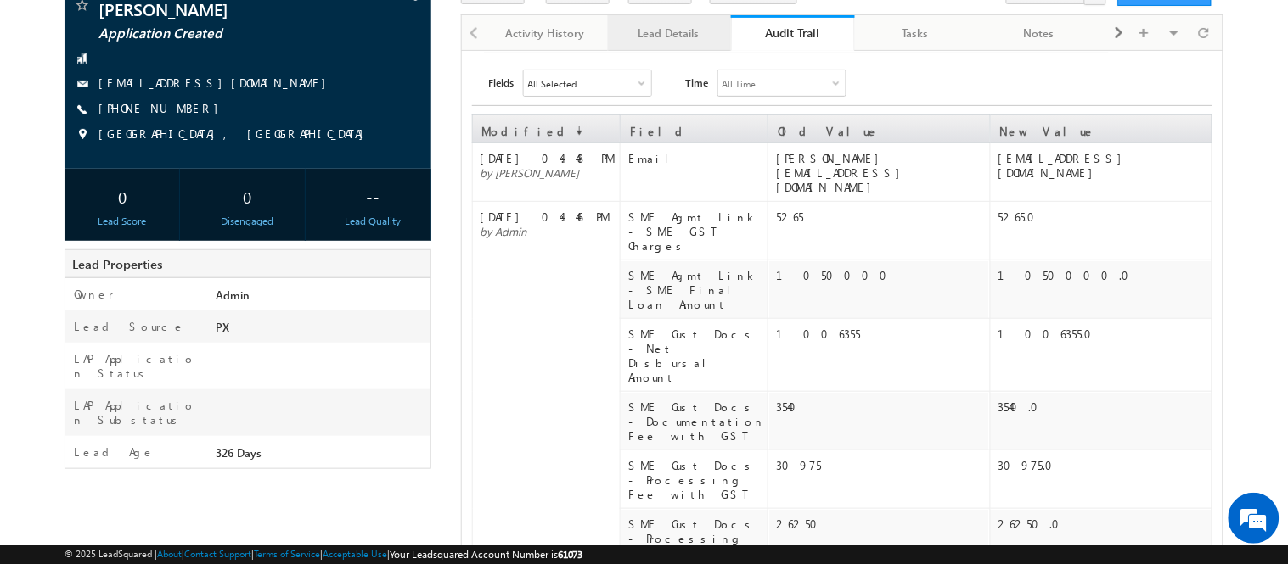
drag, startPoint x: 665, startPoint y: 44, endPoint x: 680, endPoint y: 49, distance: 16.1
click at [665, 44] on link "Lead Details" at bounding box center [669, 33] width 123 height 36
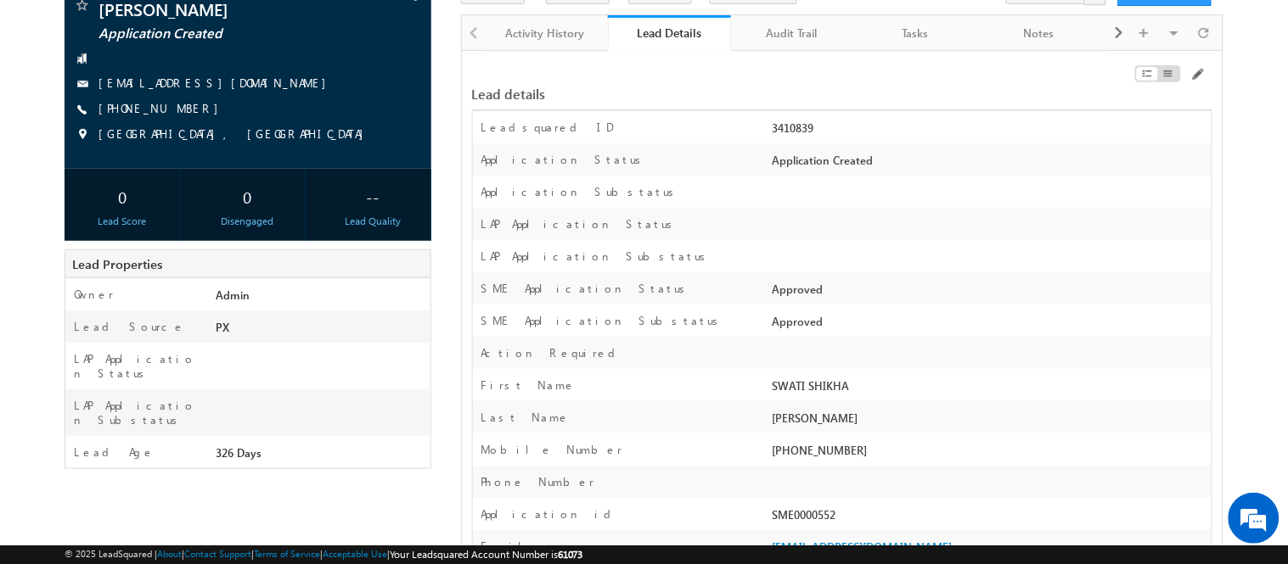
scroll to position [130, 0]
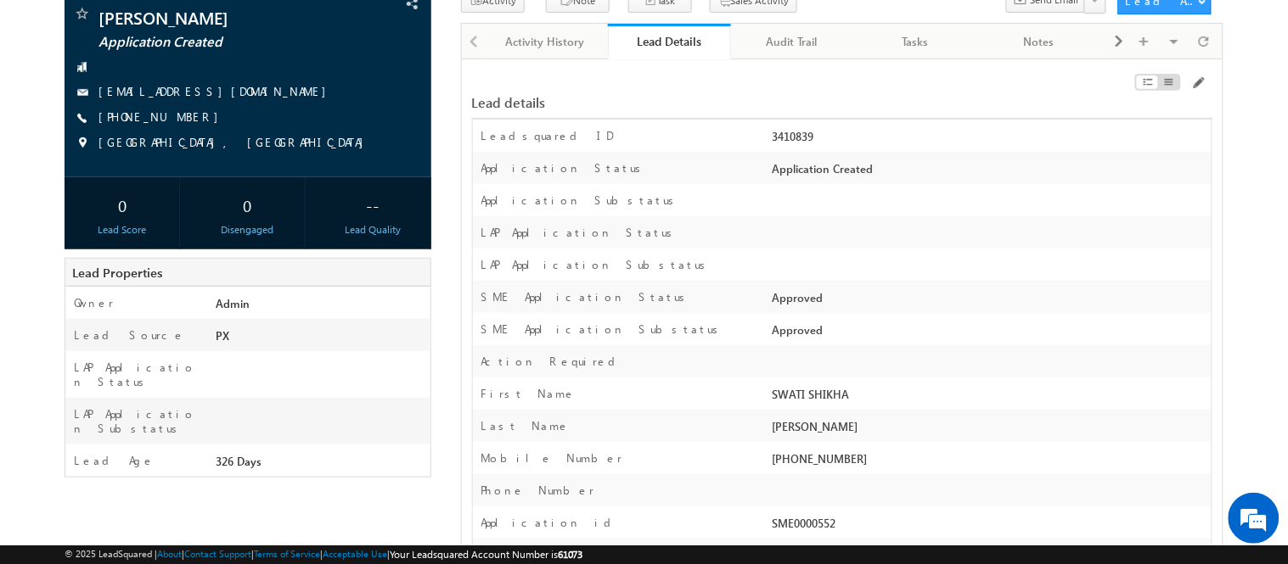
drag, startPoint x: 846, startPoint y: 143, endPoint x: 769, endPoint y: 138, distance: 77.4
click at [769, 138] on div "3410839" at bounding box center [989, 140] width 443 height 24
copy div "3410839"
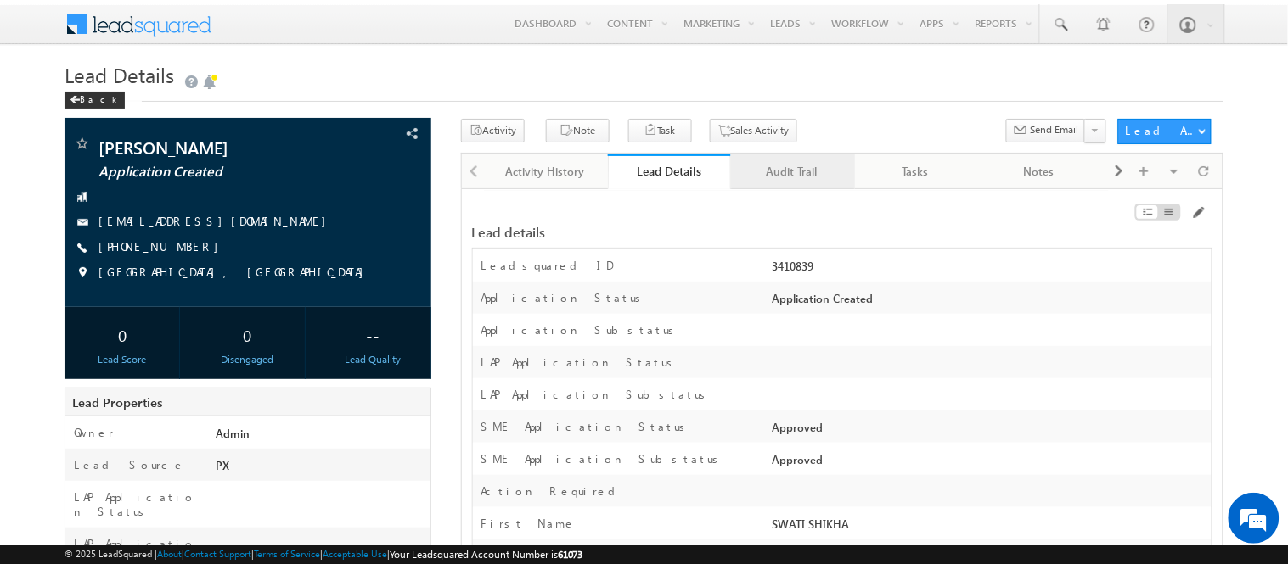
click at [795, 170] on div "Audit Trail" at bounding box center [791, 171] width 94 height 20
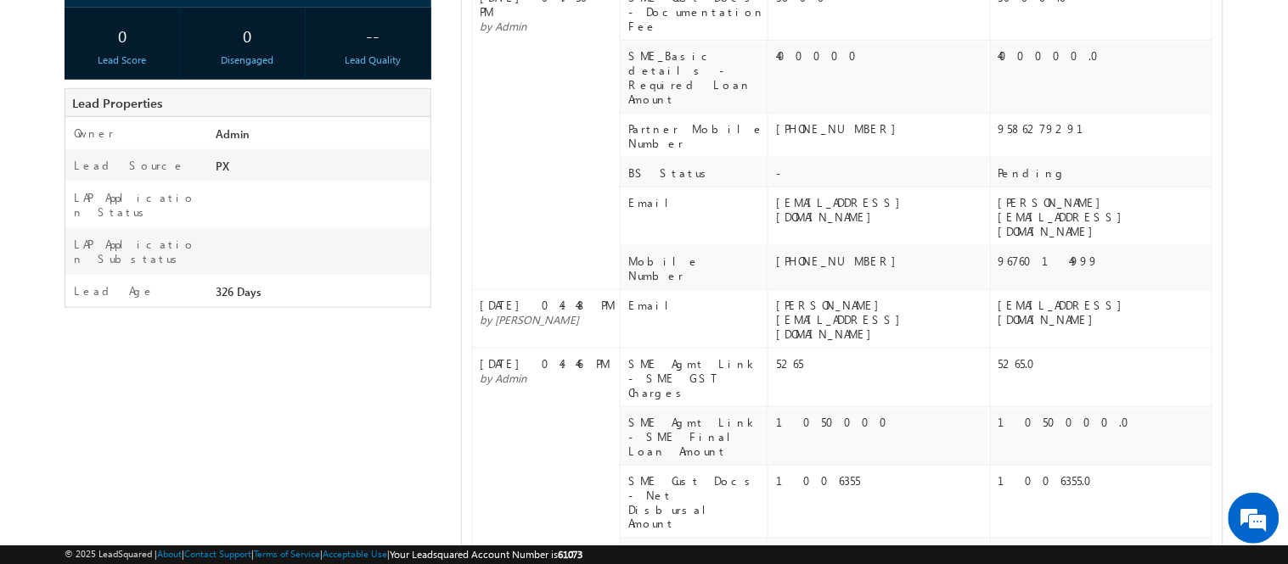
scroll to position [319, 0]
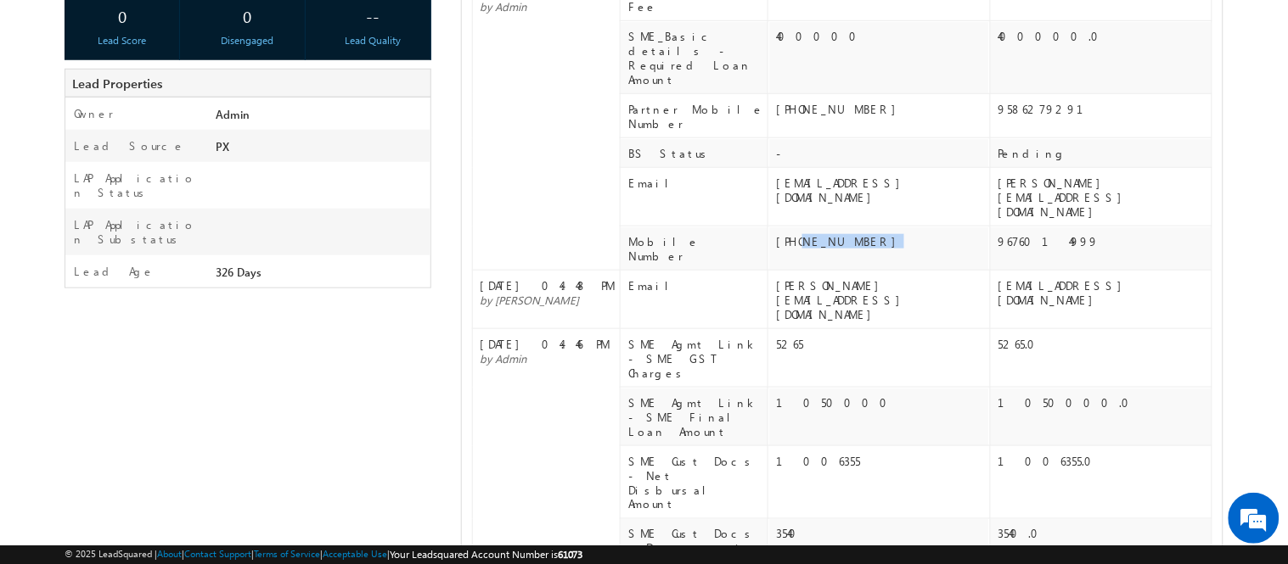
drag, startPoint x: 800, startPoint y: 162, endPoint x: 897, endPoint y: 158, distance: 96.9
click at [897, 234] on div "[PHONE_NUMBER]" at bounding box center [882, 241] width 212 height 14
copy div "9148690950"
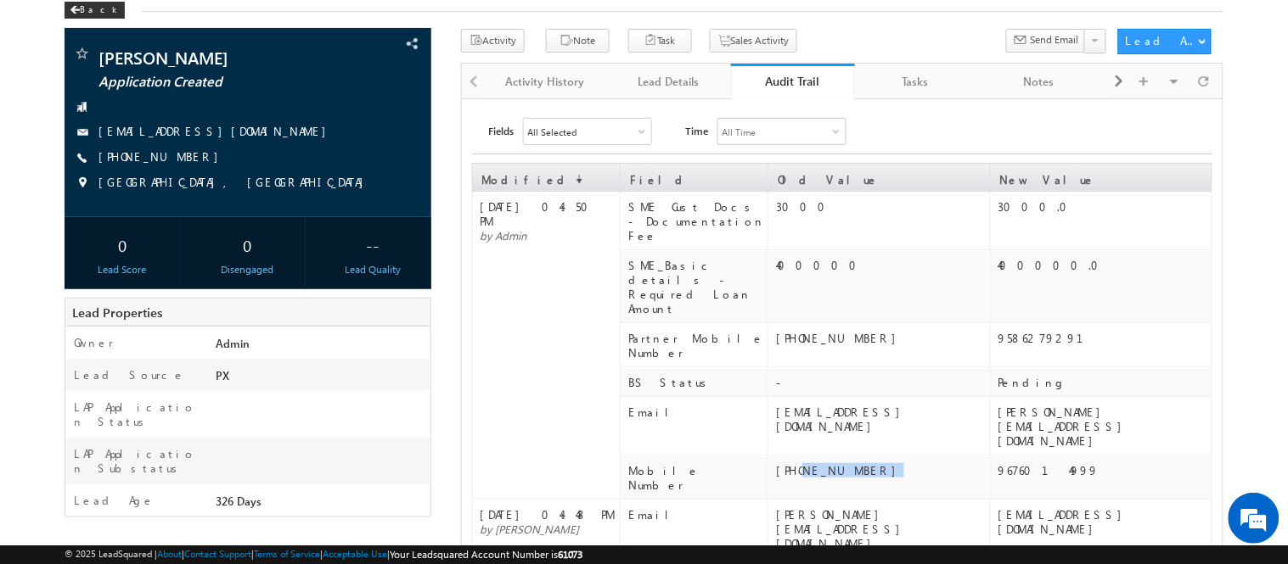
scroll to position [89, 0]
click at [710, 76] on div "Lead Details" at bounding box center [668, 82] width 94 height 20
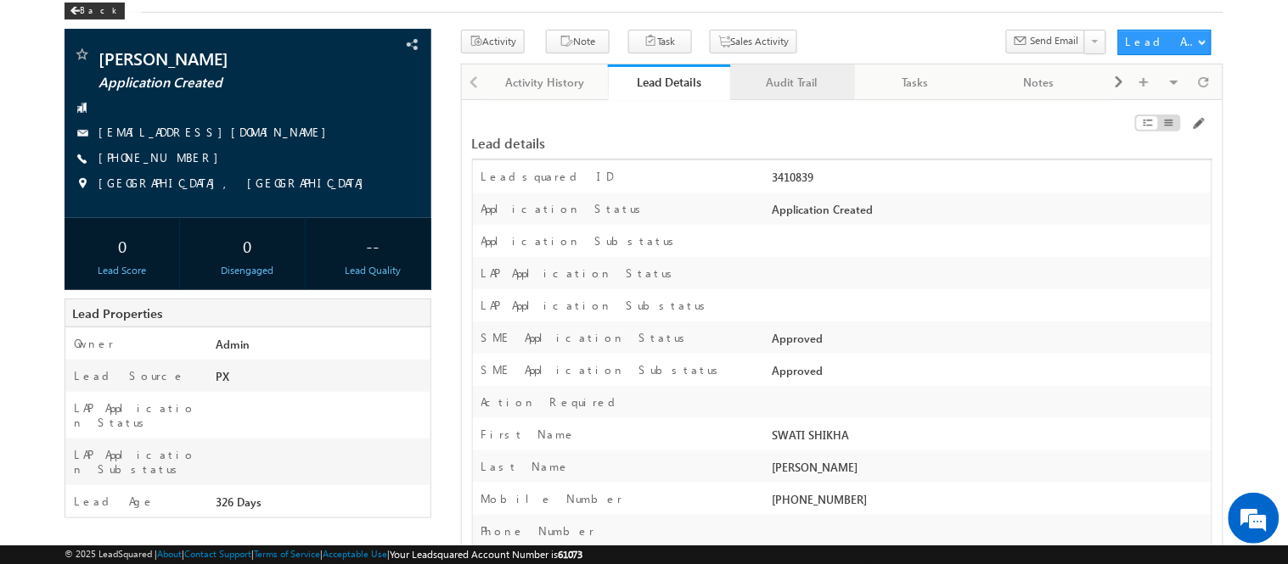
click at [778, 88] on div "Audit Trail" at bounding box center [791, 82] width 94 height 20
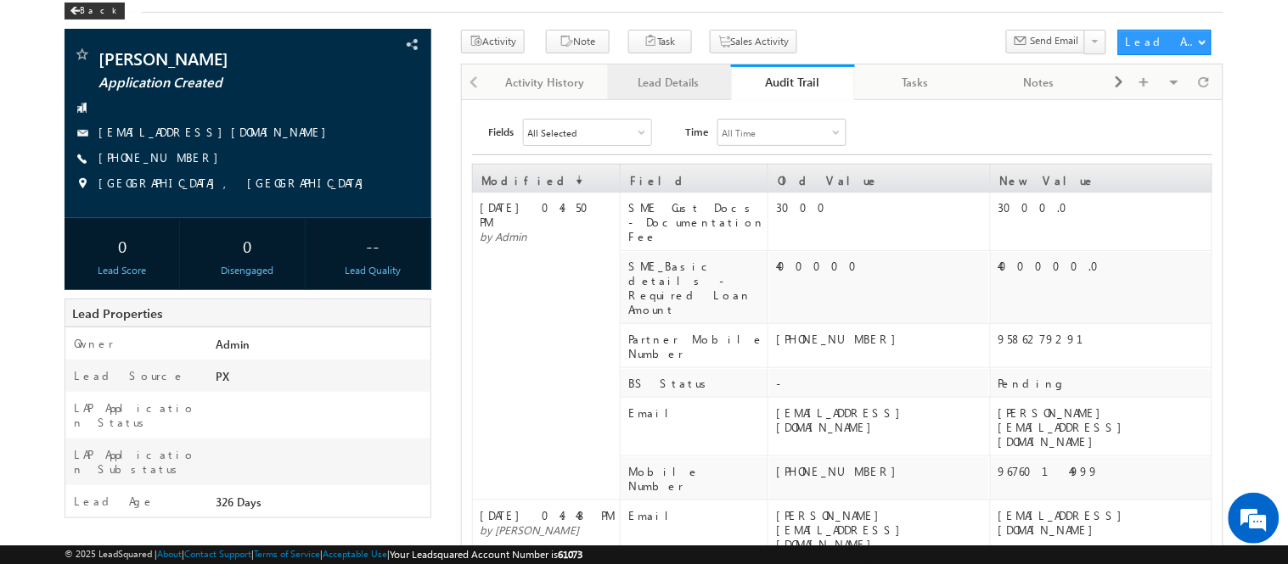
click at [696, 79] on div "Lead Details" at bounding box center [668, 82] width 94 height 20
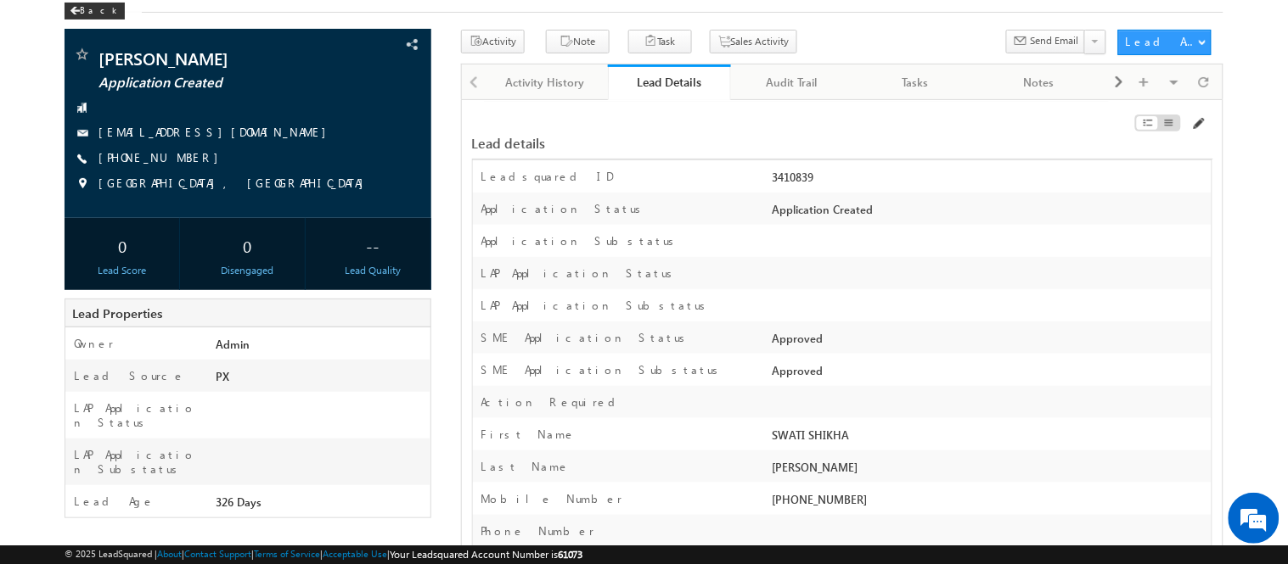
click at [1204, 119] on span at bounding box center [1198, 124] width 14 height 14
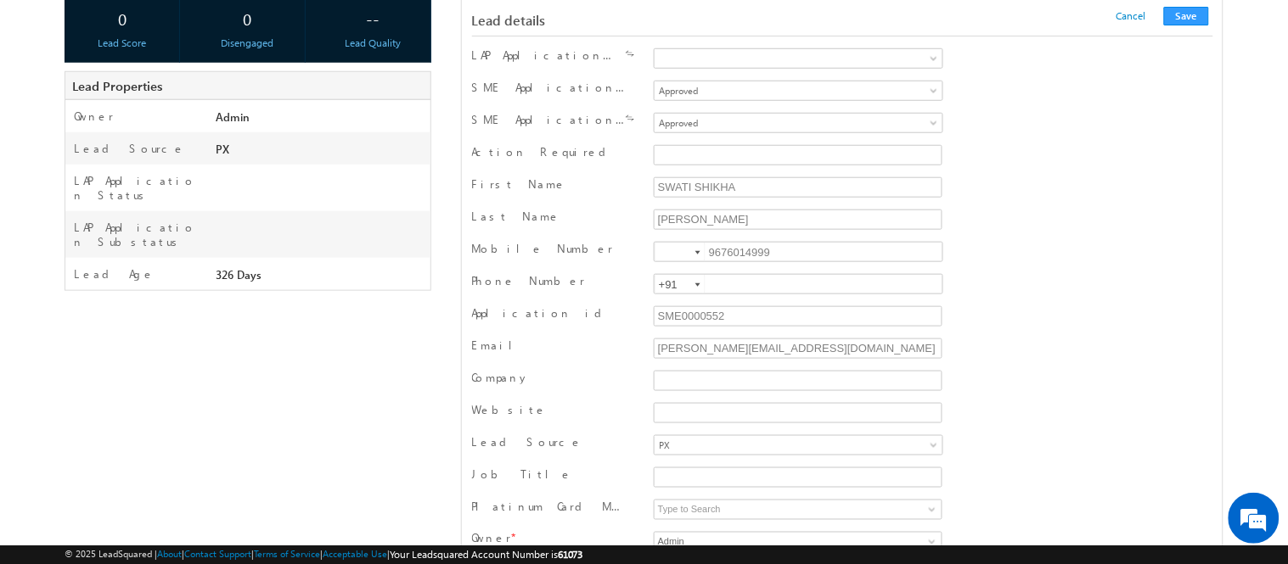
click at [769, 238] on div "Last Name [GEOGRAPHIC_DATA]" at bounding box center [842, 221] width 741 height 32
click at [773, 253] on input "9676014999" at bounding box center [799, 252] width 290 height 20
click at [773, 252] on input "9676014999" at bounding box center [799, 252] width 290 height 20
type input "967601499"
type input "9148690950"
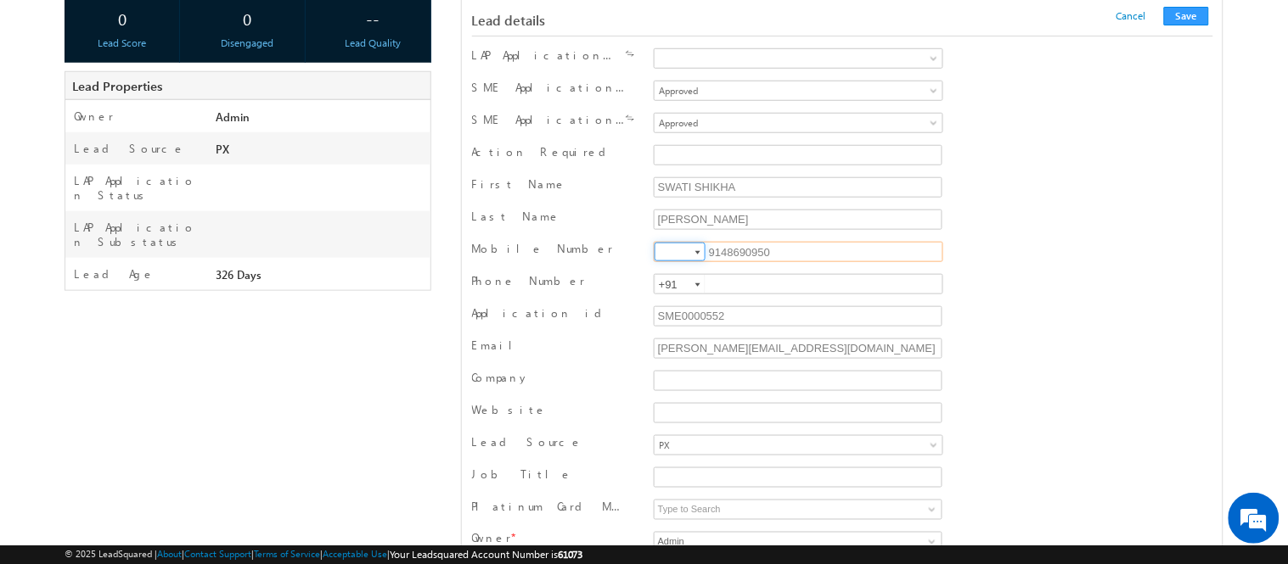
click at [685, 258] on input at bounding box center [679, 252] width 51 height 19
type input "+91"
click at [1185, 19] on button "Save" at bounding box center [1186, 16] width 45 height 19
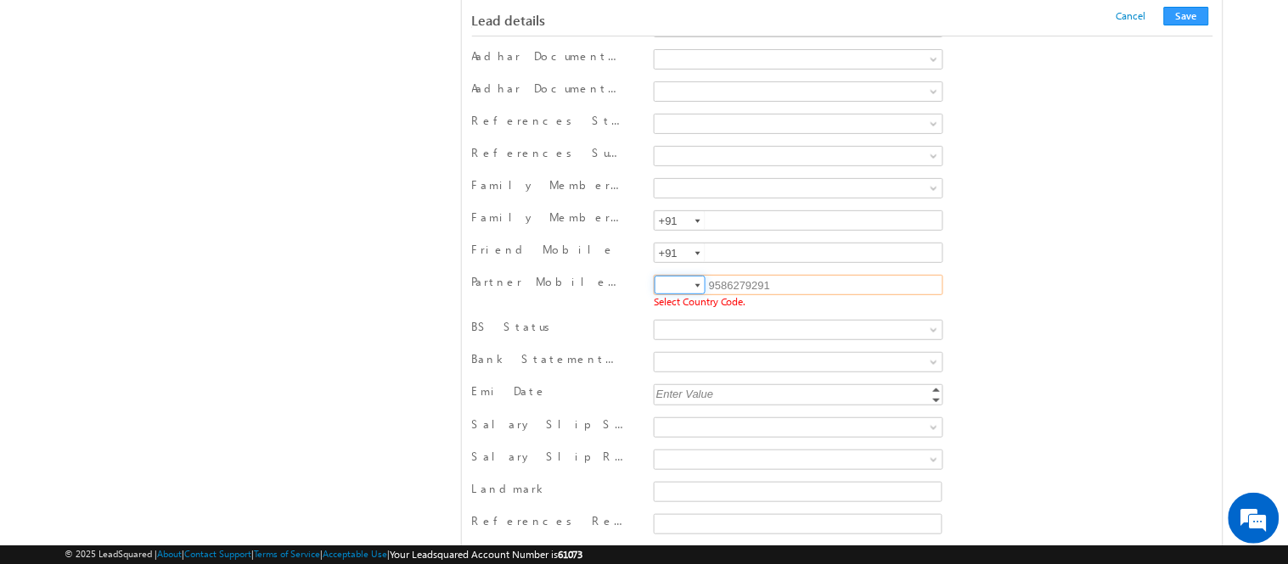
click at [679, 286] on input at bounding box center [679, 285] width 51 height 19
type input "+91"
click at [1180, 10] on button "Save" at bounding box center [1186, 16] width 45 height 19
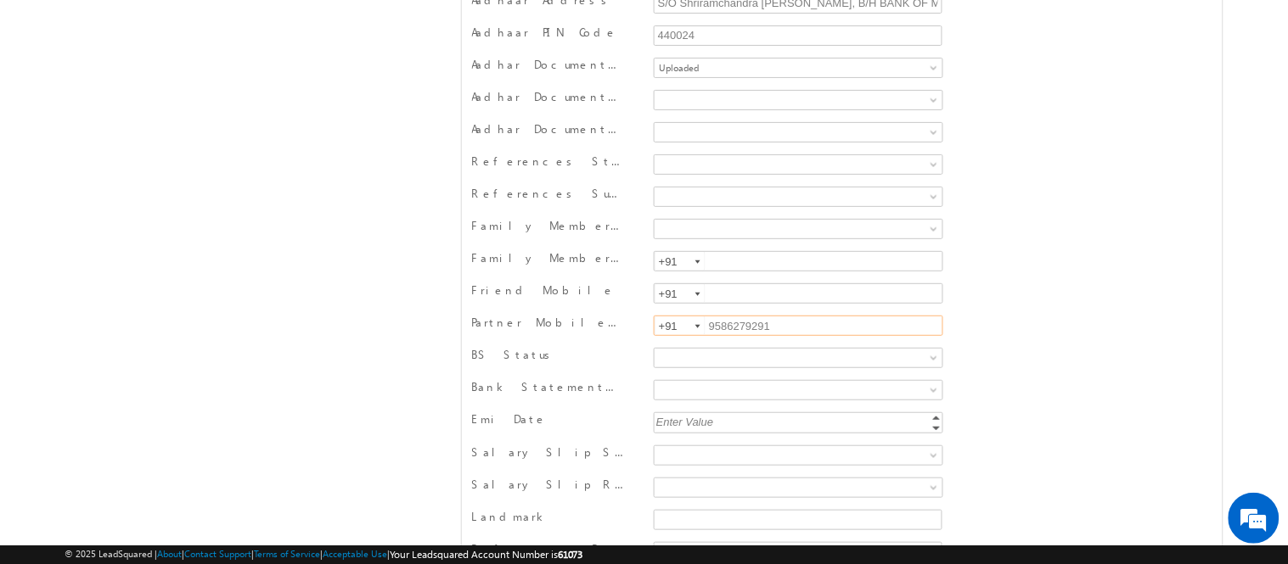
scroll to position [0, 0]
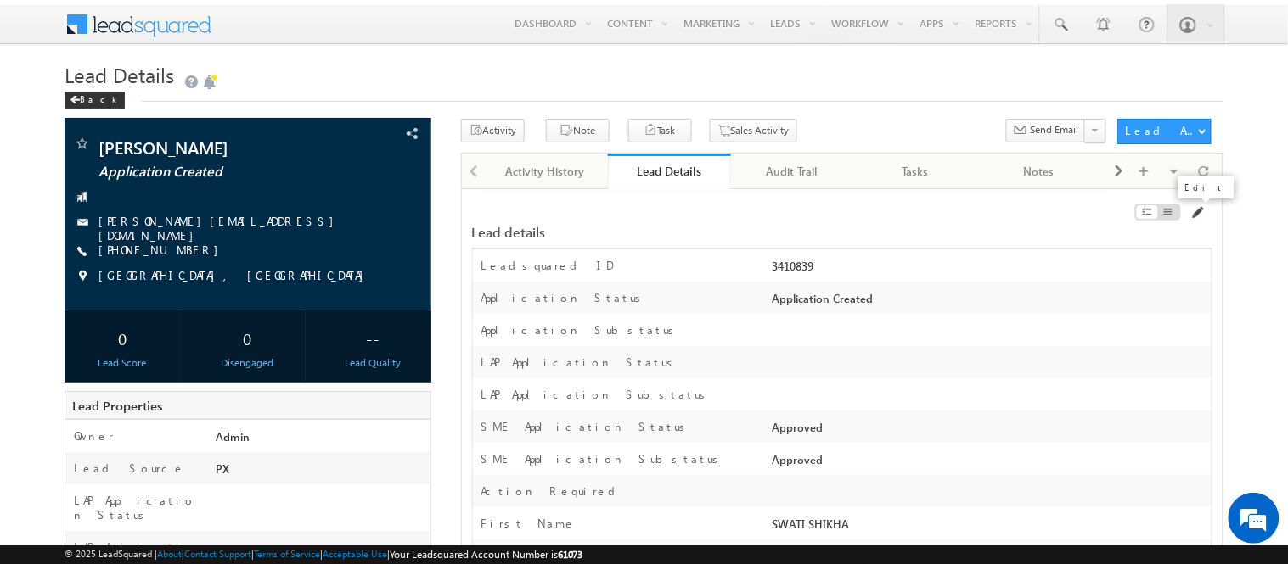
click at [1194, 219] on span at bounding box center [1197, 213] width 14 height 14
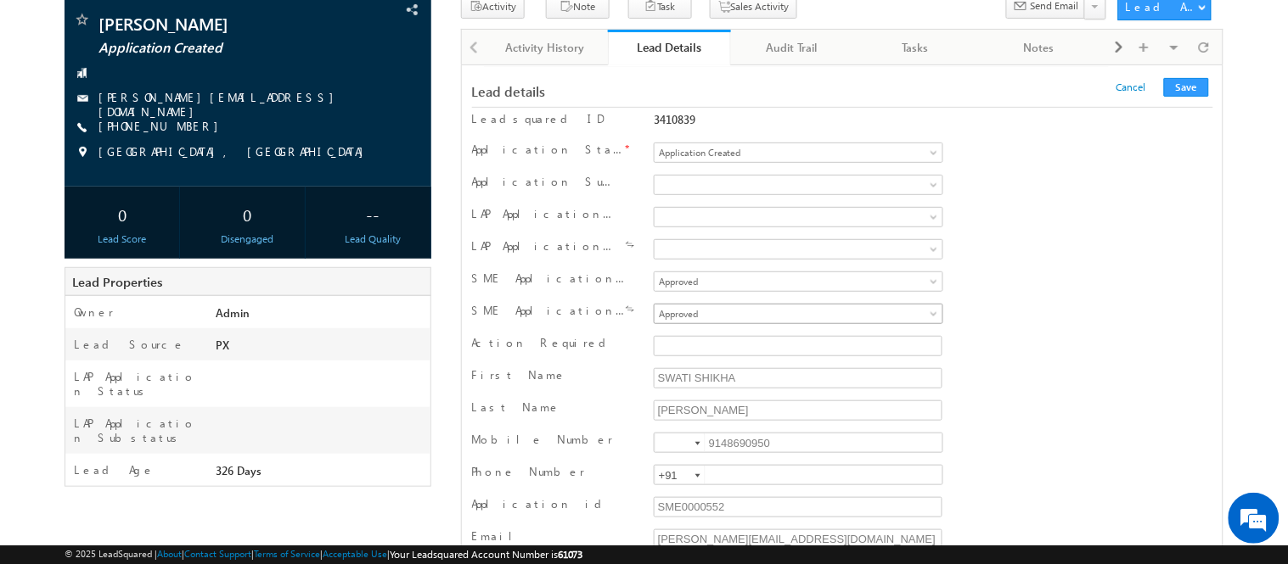
scroll to position [132, 0]
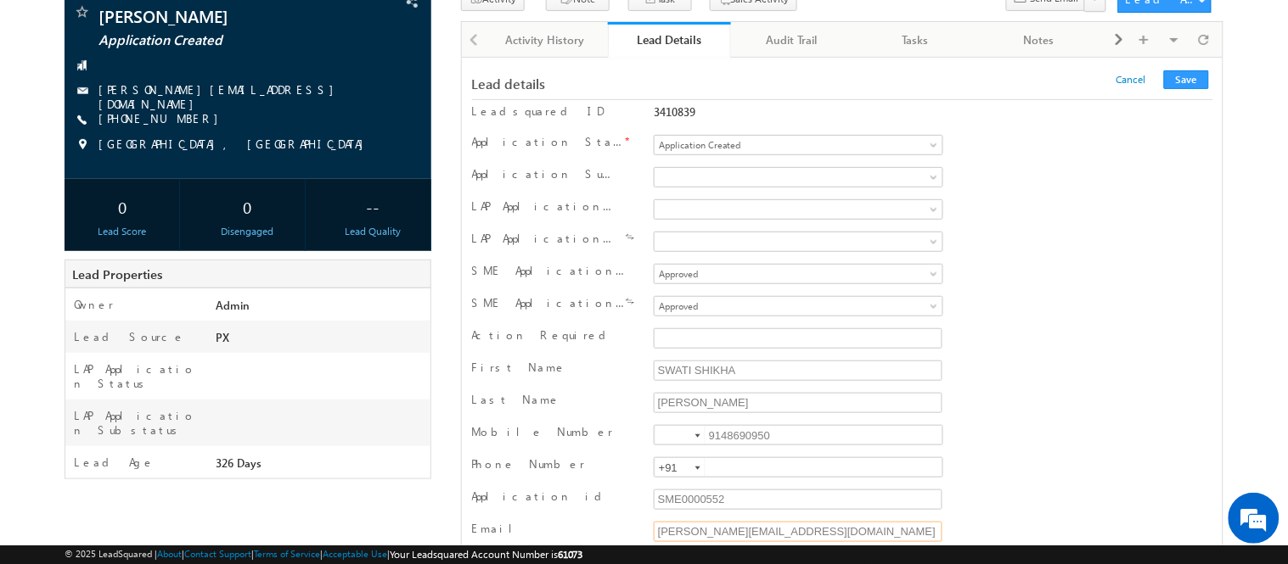
click at [751, 542] on input "[PERSON_NAME][EMAIL_ADDRESS][DOMAIN_NAME]" at bounding box center [798, 532] width 289 height 20
type input "[EMAIL_ADDRESS][DOMAIN_NAME]"
click at [1187, 81] on button "Save" at bounding box center [1186, 79] width 45 height 19
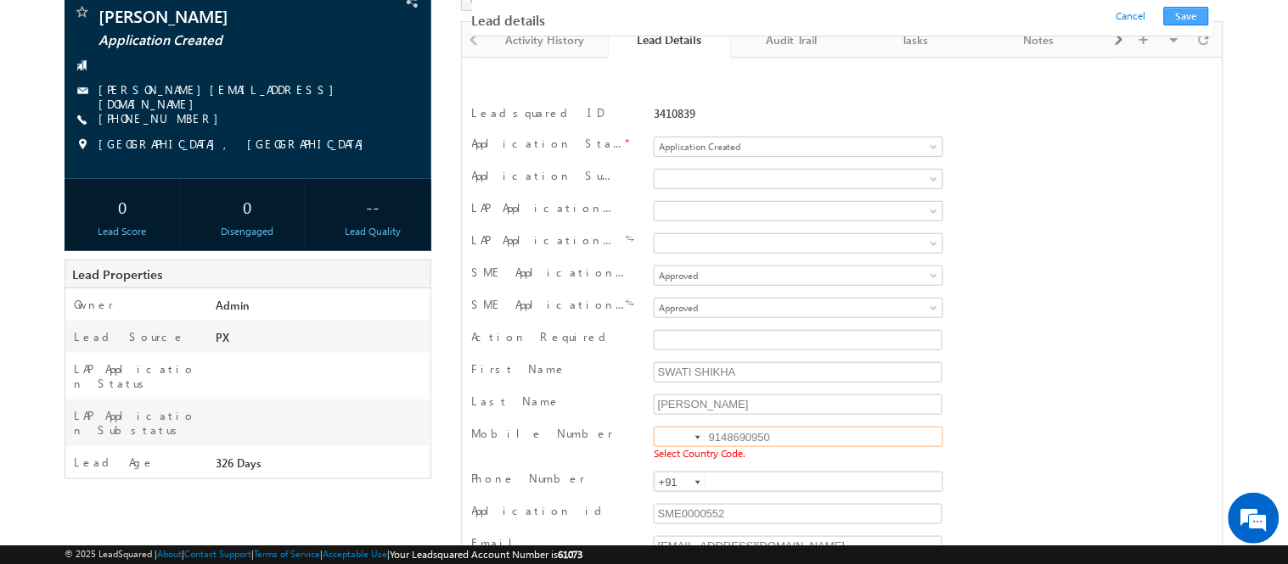
scroll to position [277, 0]
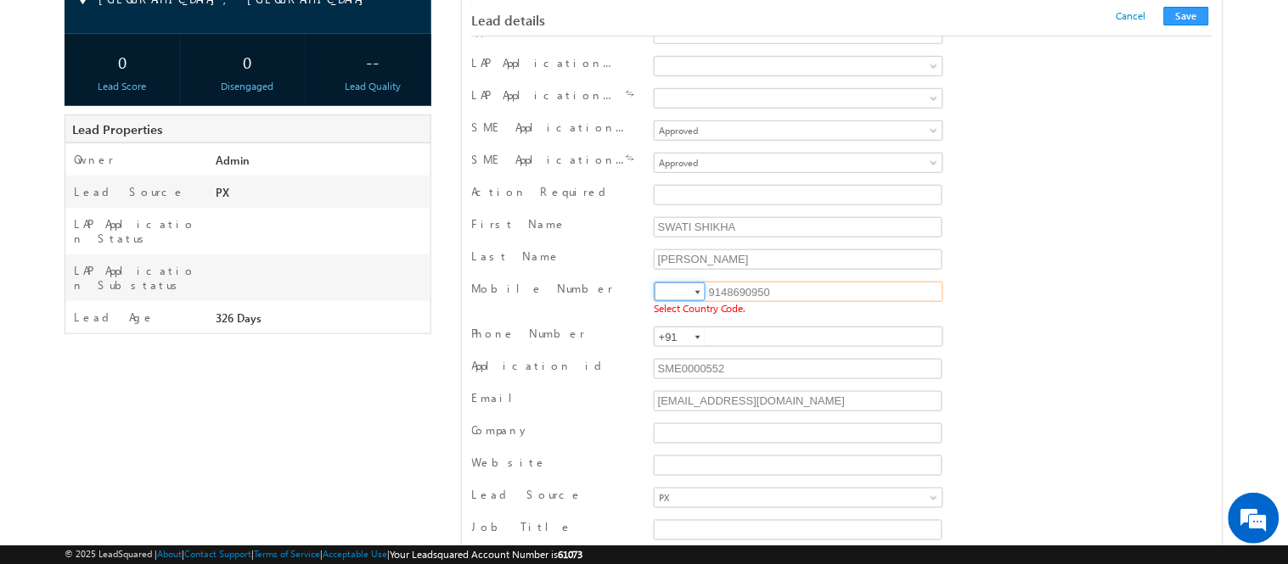
click at [681, 287] on input at bounding box center [679, 292] width 51 height 19
type input "+91"
click at [1194, 17] on button "Save" at bounding box center [1186, 16] width 45 height 19
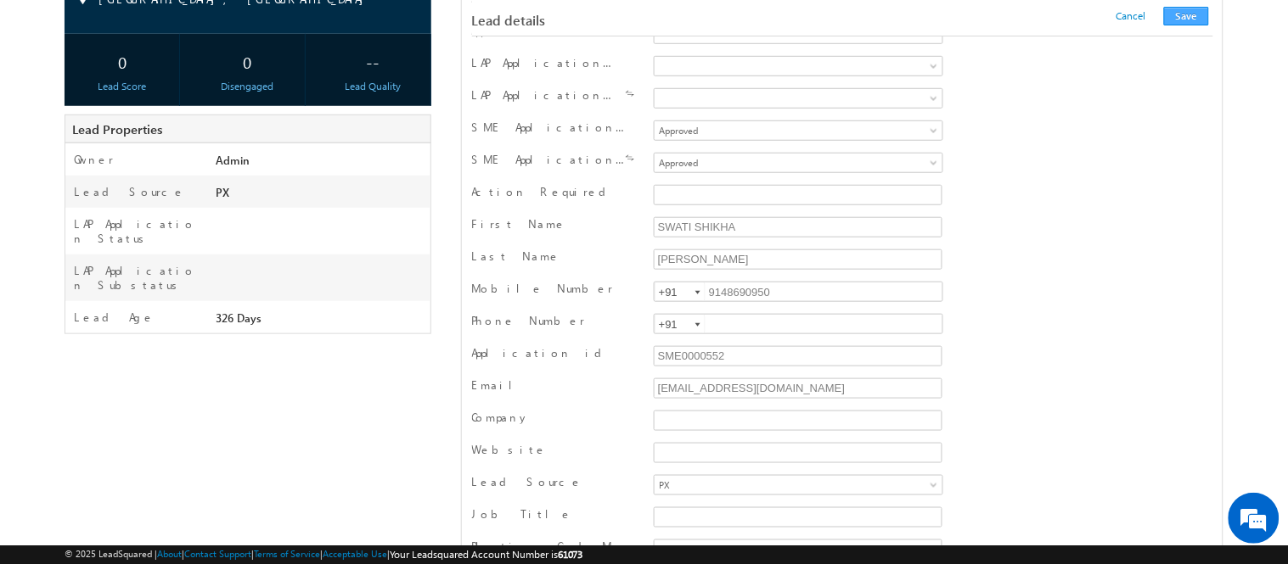
scroll to position [1704, 0]
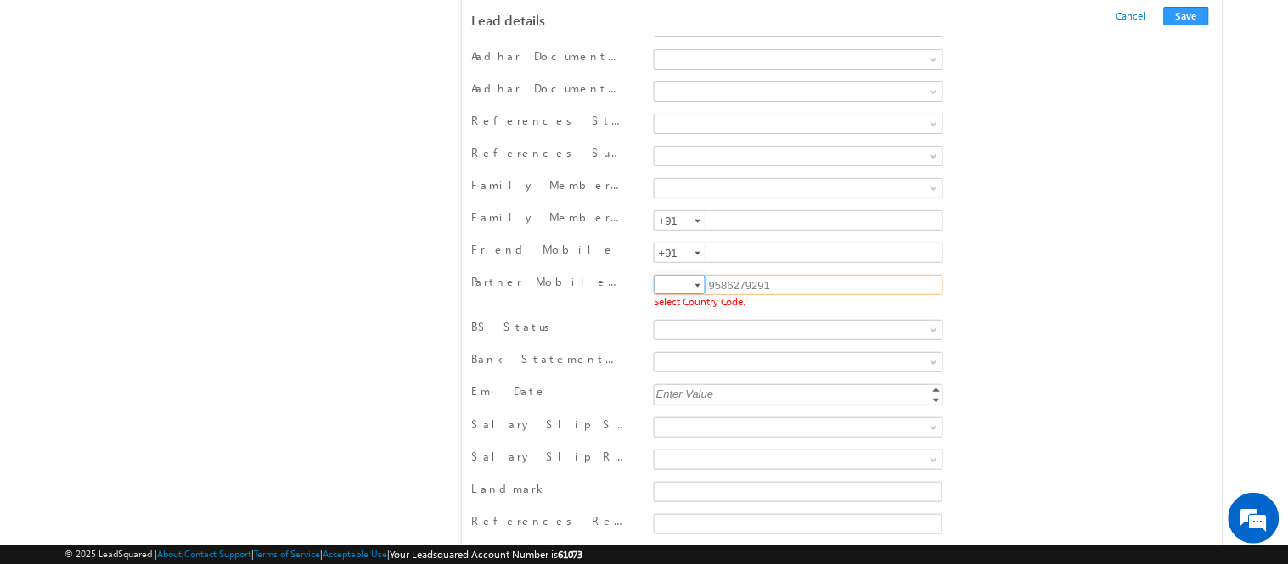
click at [660, 295] on input at bounding box center [679, 285] width 51 height 19
type input "+91"
click at [1206, 24] on button "Save" at bounding box center [1186, 16] width 45 height 19
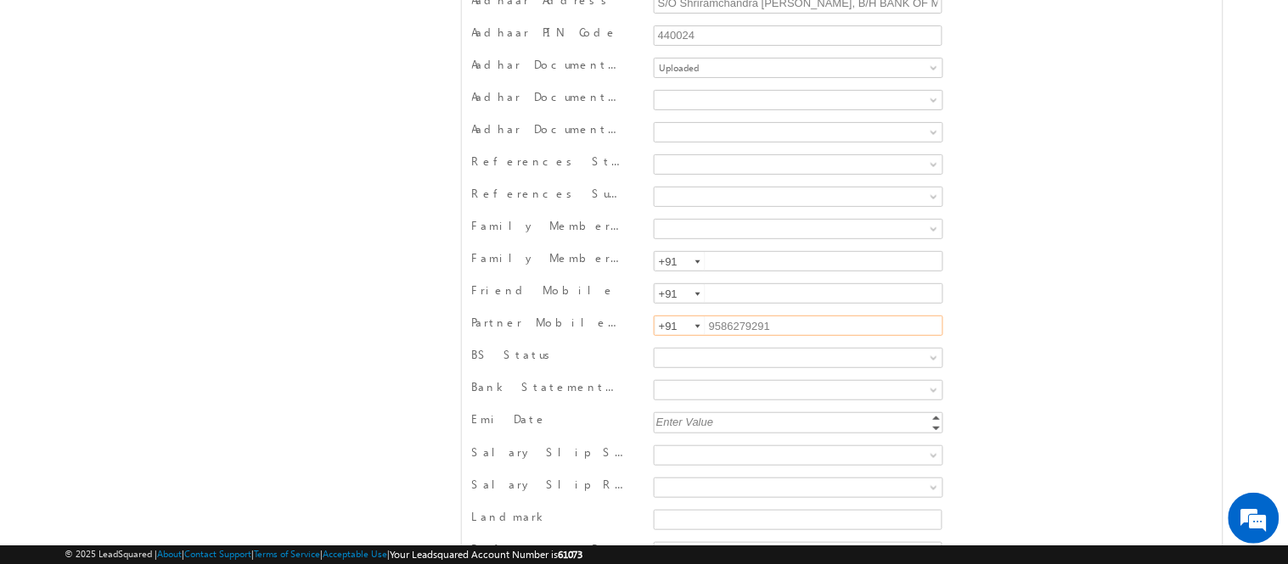
scroll to position [0, 0]
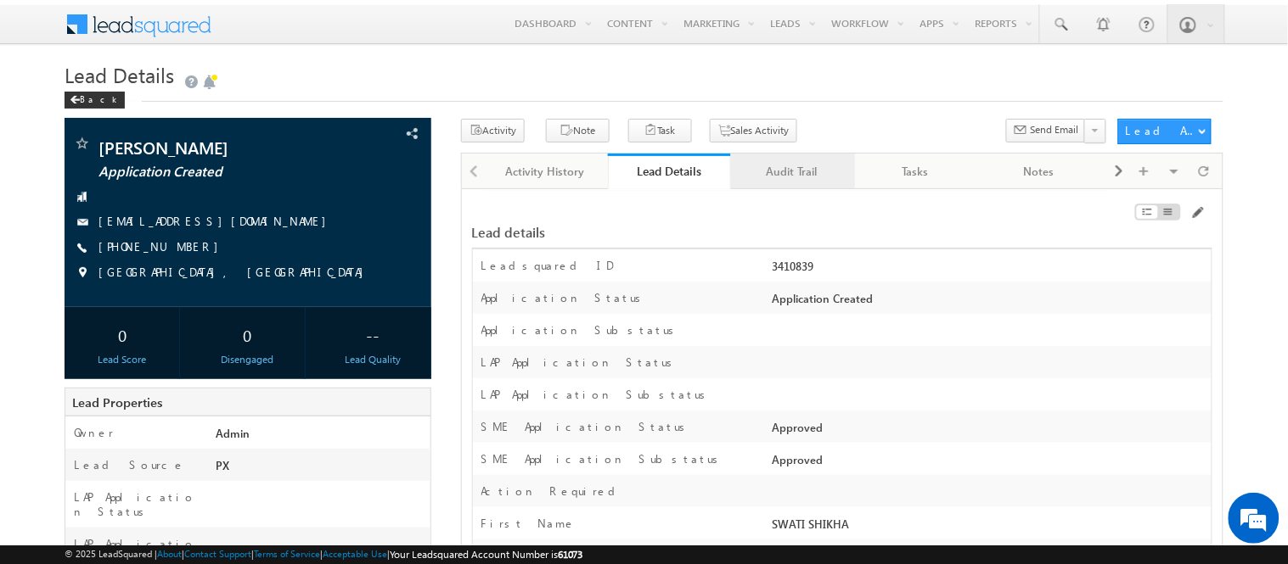
click at [783, 174] on div "Audit Trail" at bounding box center [791, 171] width 94 height 20
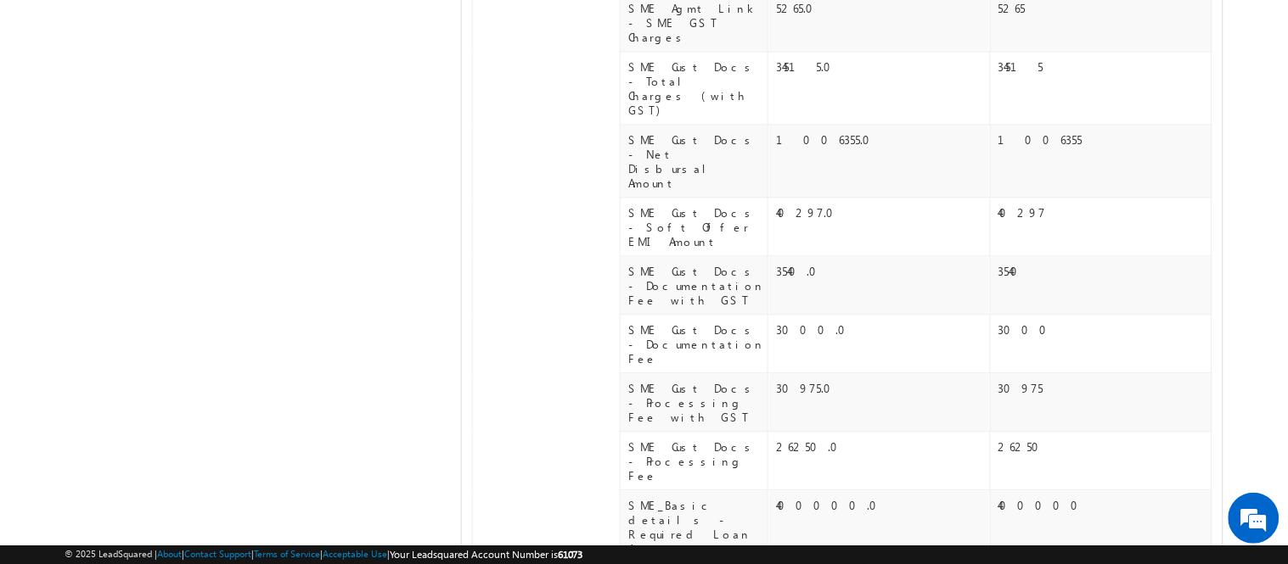
scroll to position [856, 0]
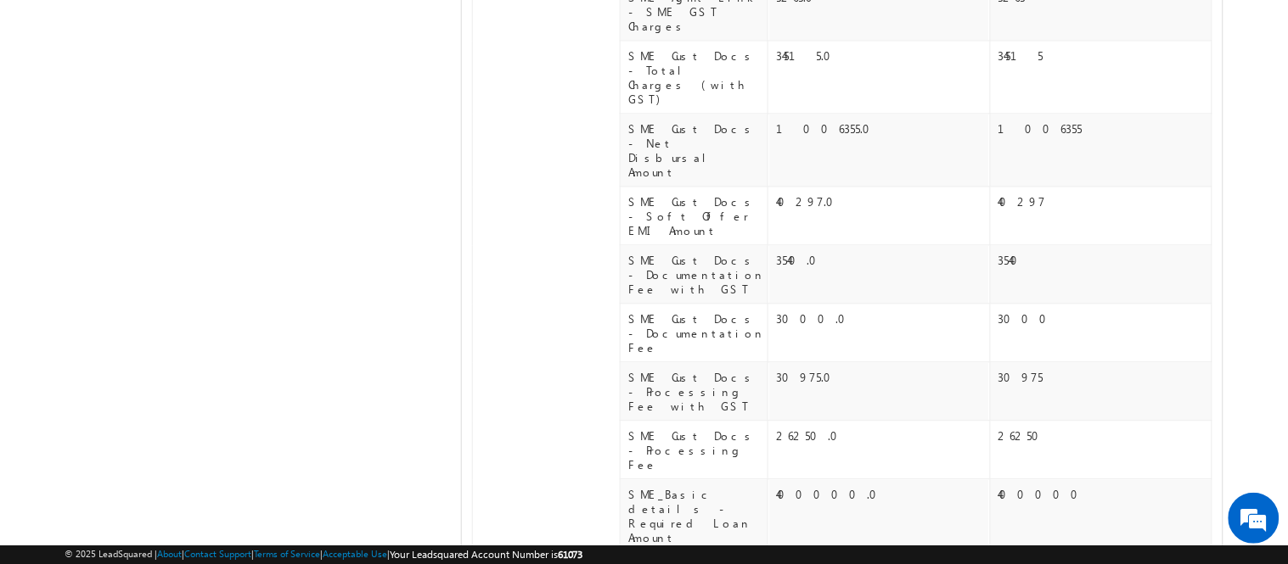
drag, startPoint x: 1135, startPoint y: 355, endPoint x: 995, endPoint y: 352, distance: 140.1
copy div "[EMAIL_ADDRESS][DOMAIN_NAME]"
